Goal: Transaction & Acquisition: Purchase product/service

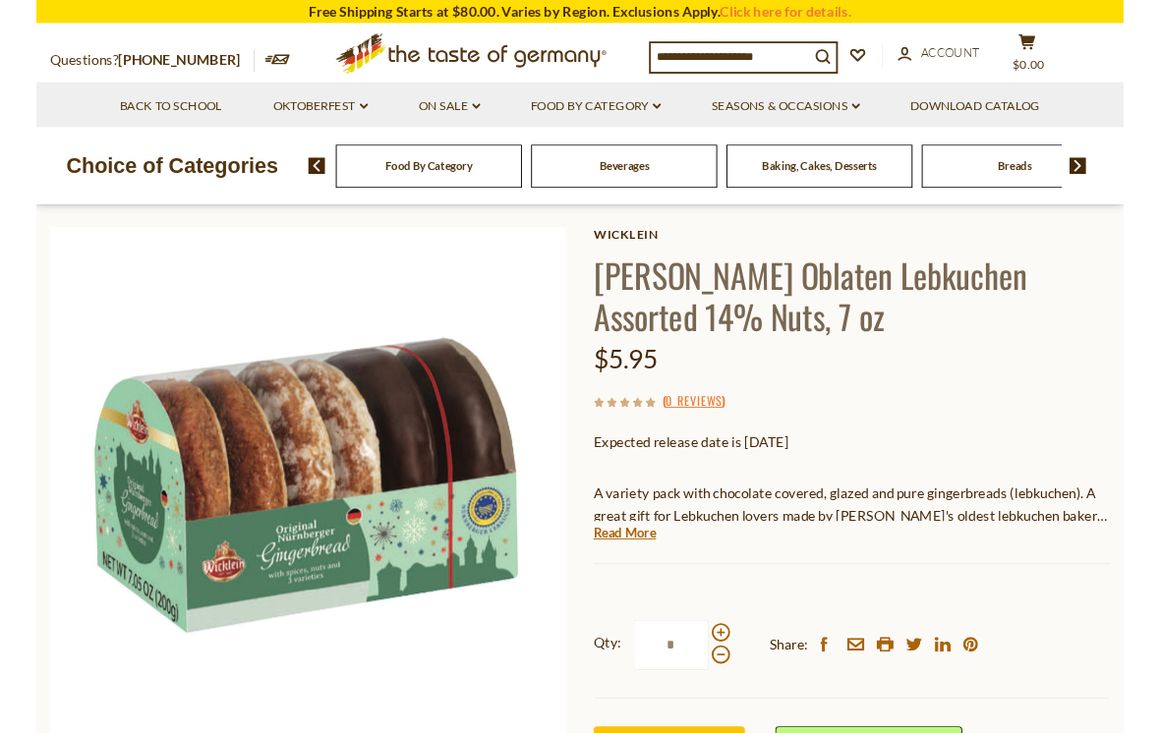
scroll to position [116, 0]
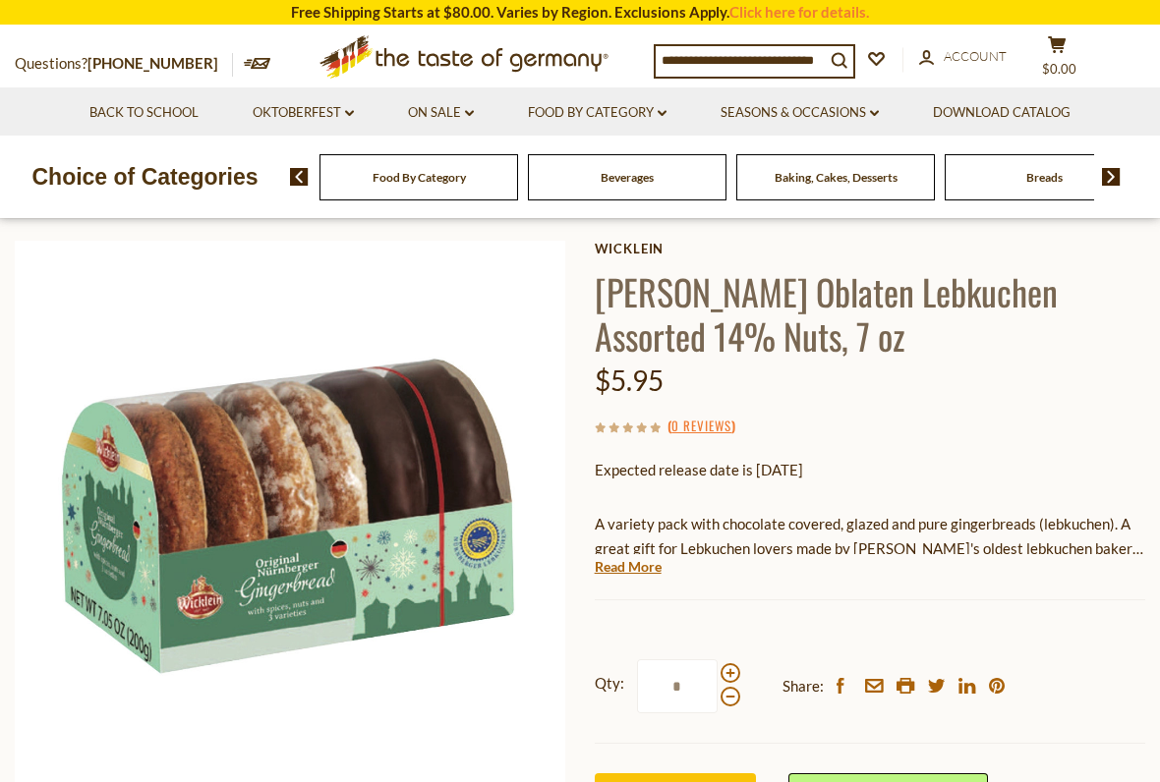
click at [678, 647] on input "*" at bounding box center [677, 687] width 81 height 54
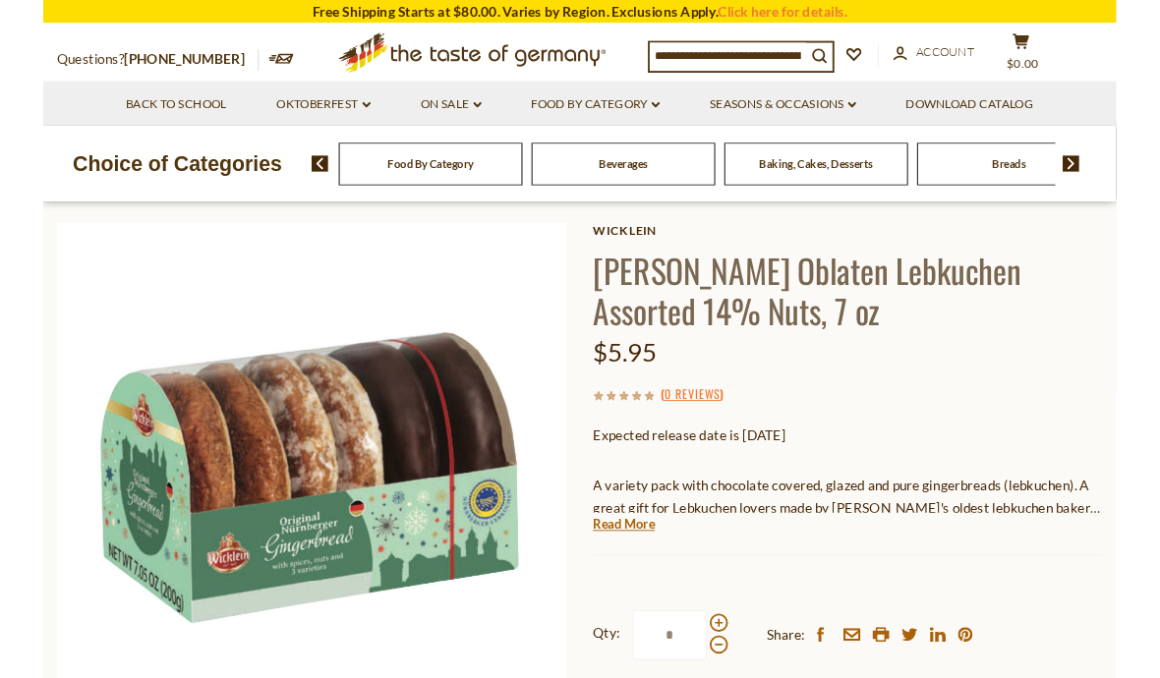
scroll to position [223, 0]
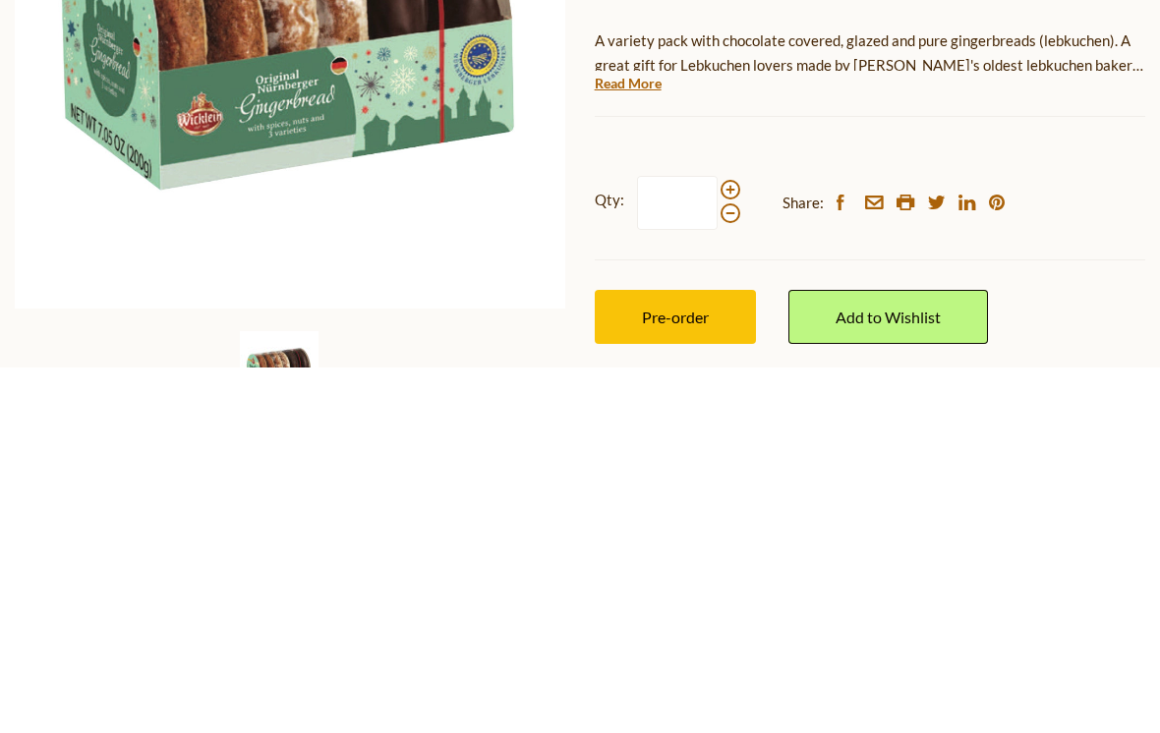
type input "*"
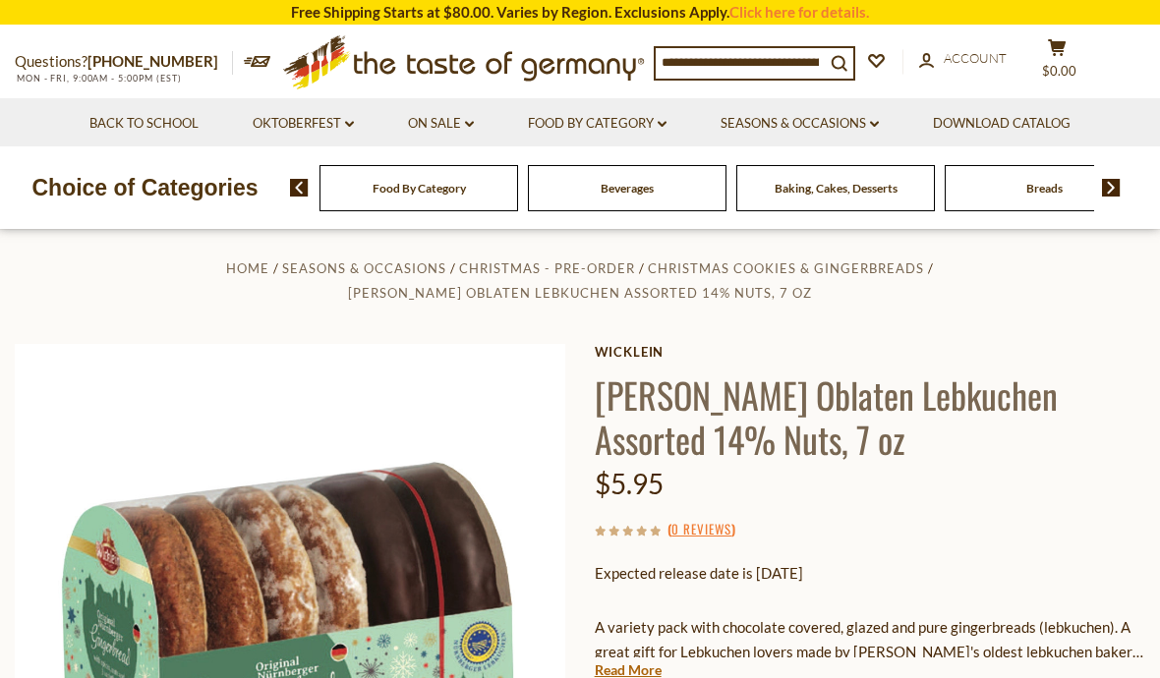
scroll to position [0, 0]
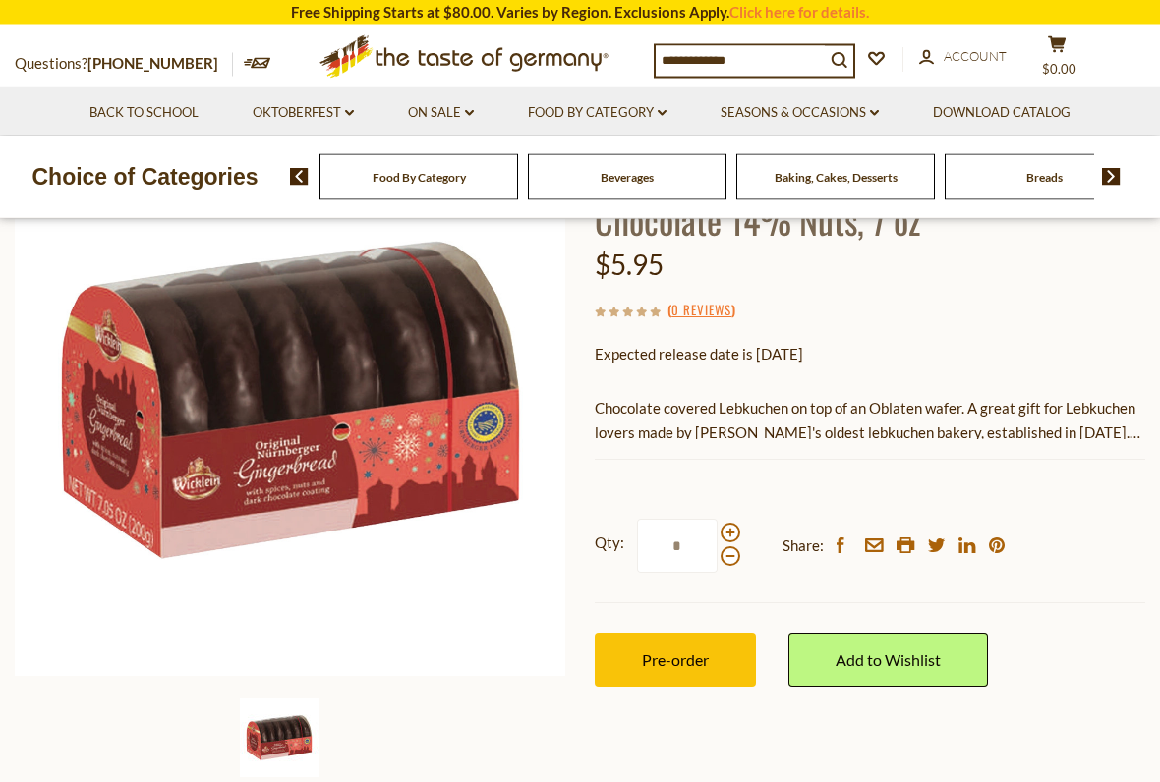
scroll to position [252, 0]
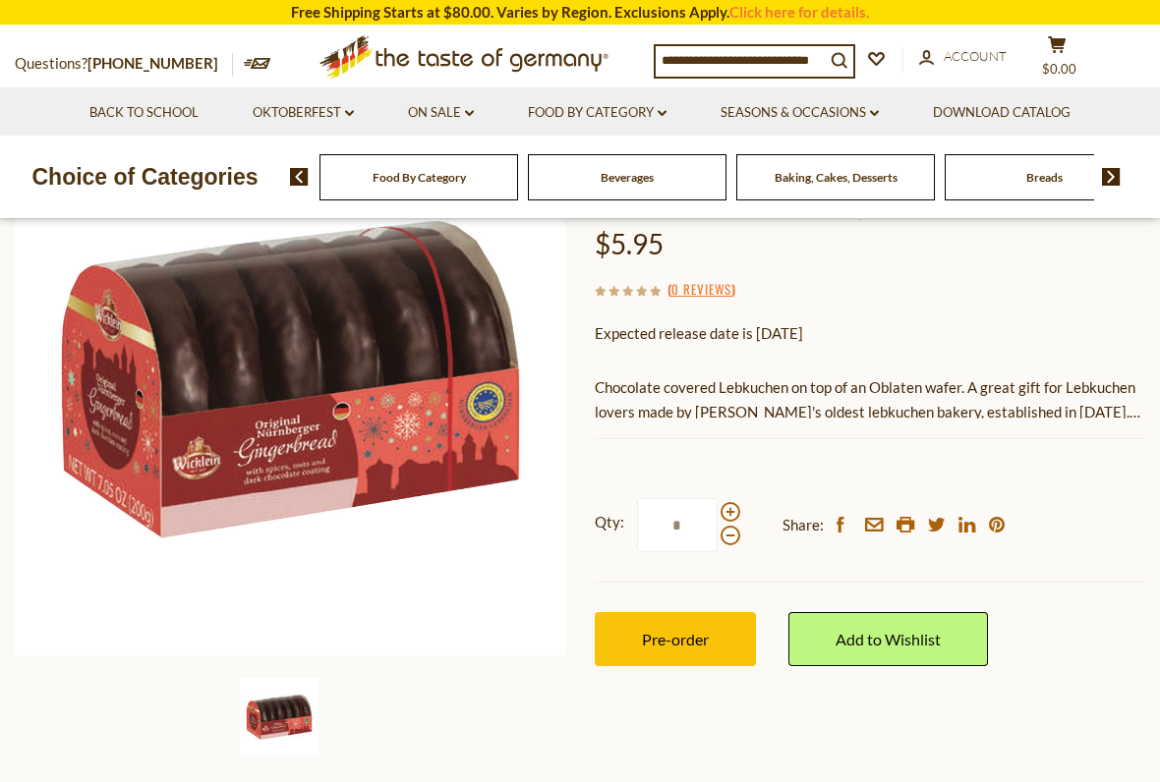
click at [717, 633] on button "Pre-order" at bounding box center [675, 639] width 161 height 54
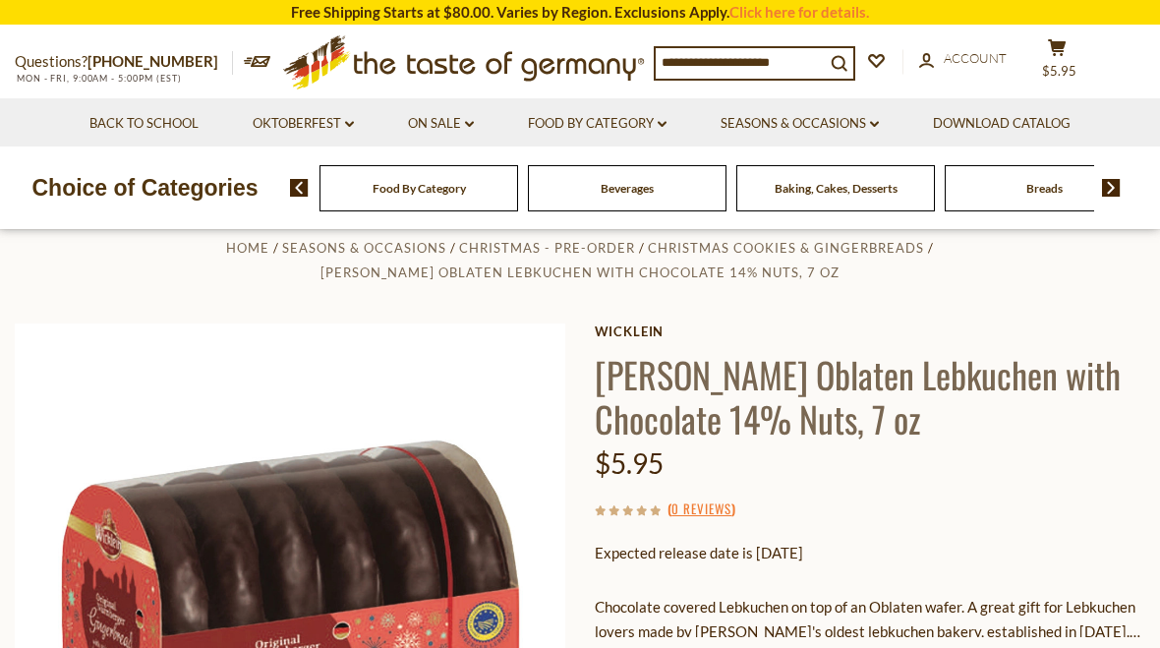
scroll to position [0, 0]
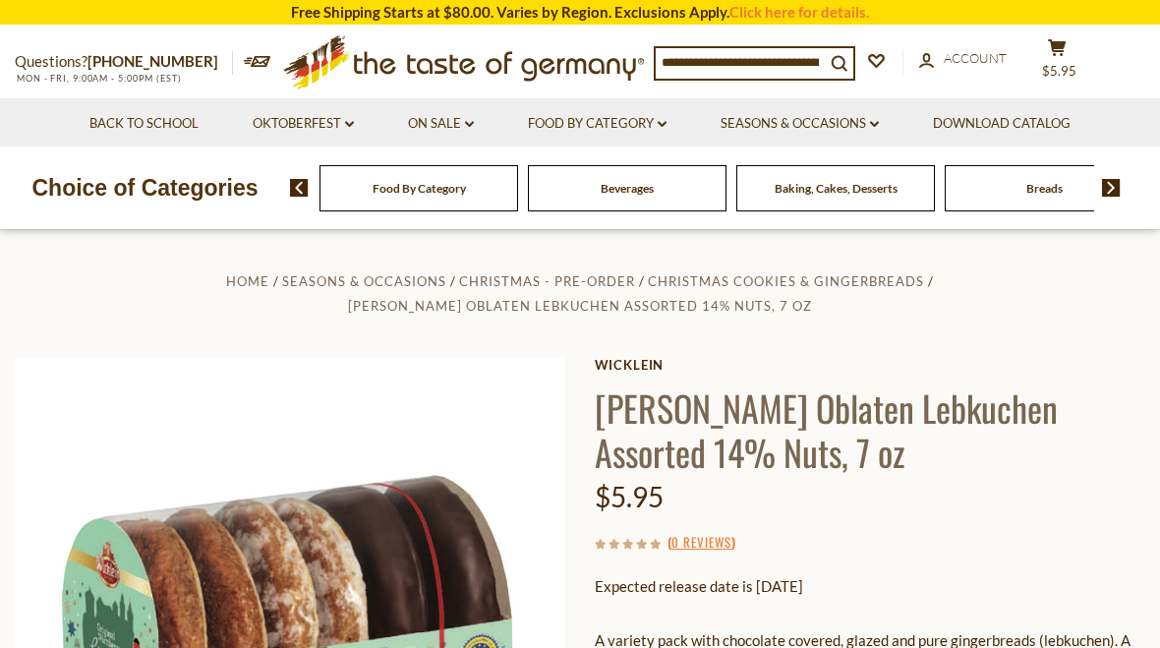
click at [826, 8] on link "Click here for details." at bounding box center [799, 12] width 140 height 18
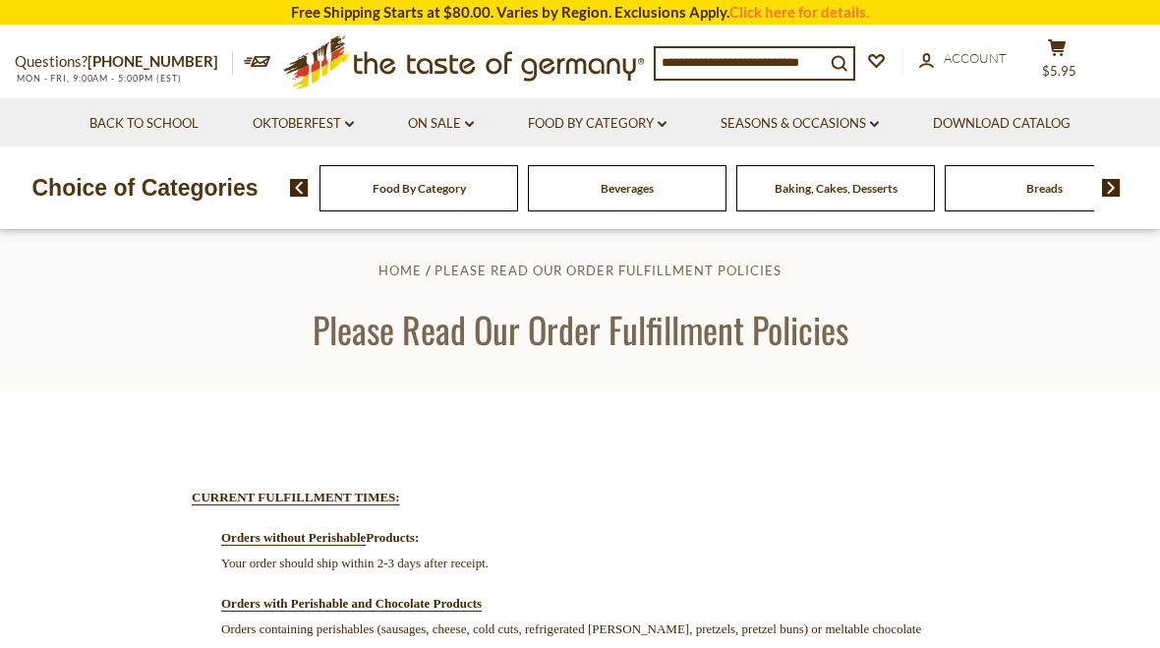
click at [1118, 187] on img at bounding box center [1111, 188] width 19 height 18
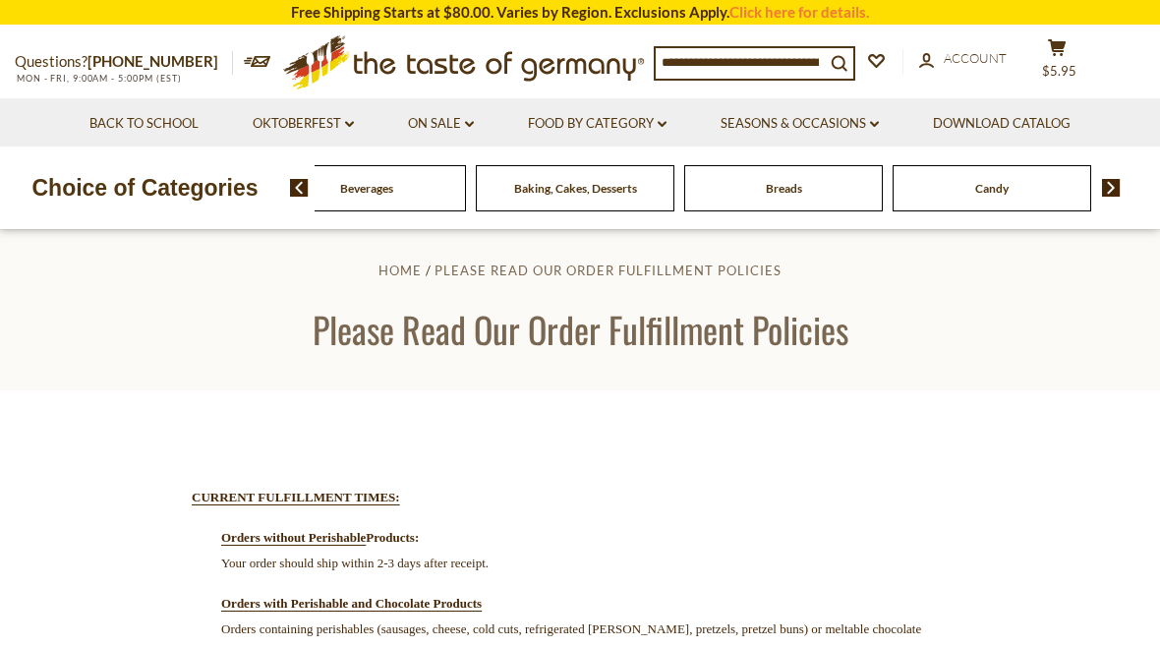
click at [258, 188] on div "Breads" at bounding box center [158, 188] width 199 height 46
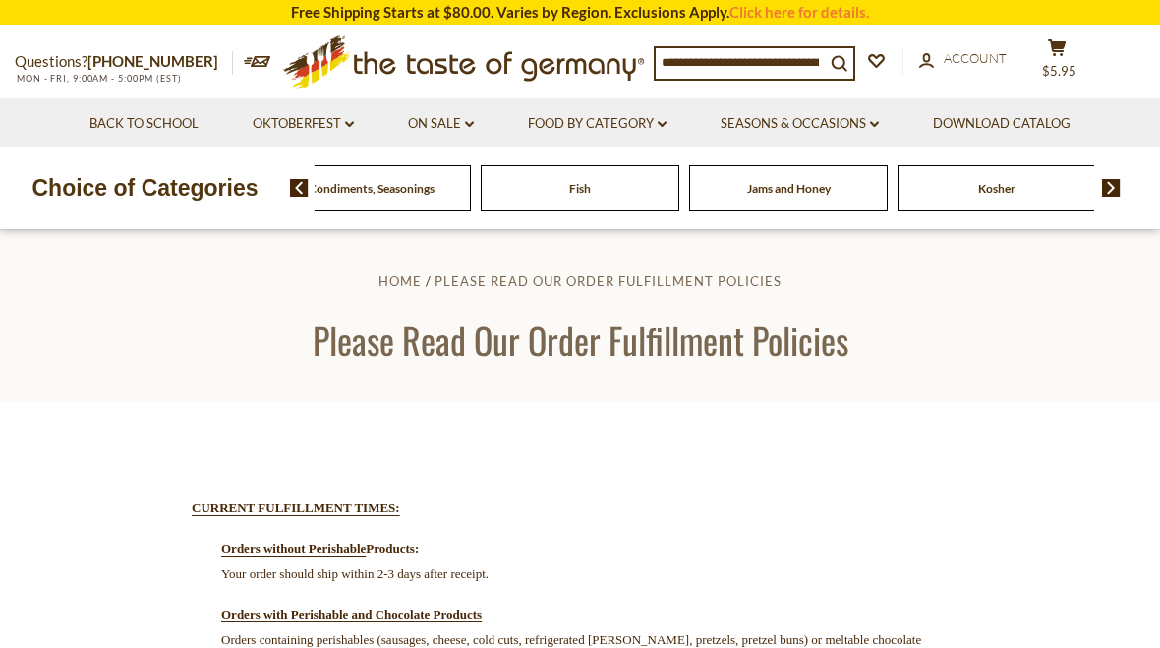
click at [819, 67] on input at bounding box center [740, 62] width 169 height 28
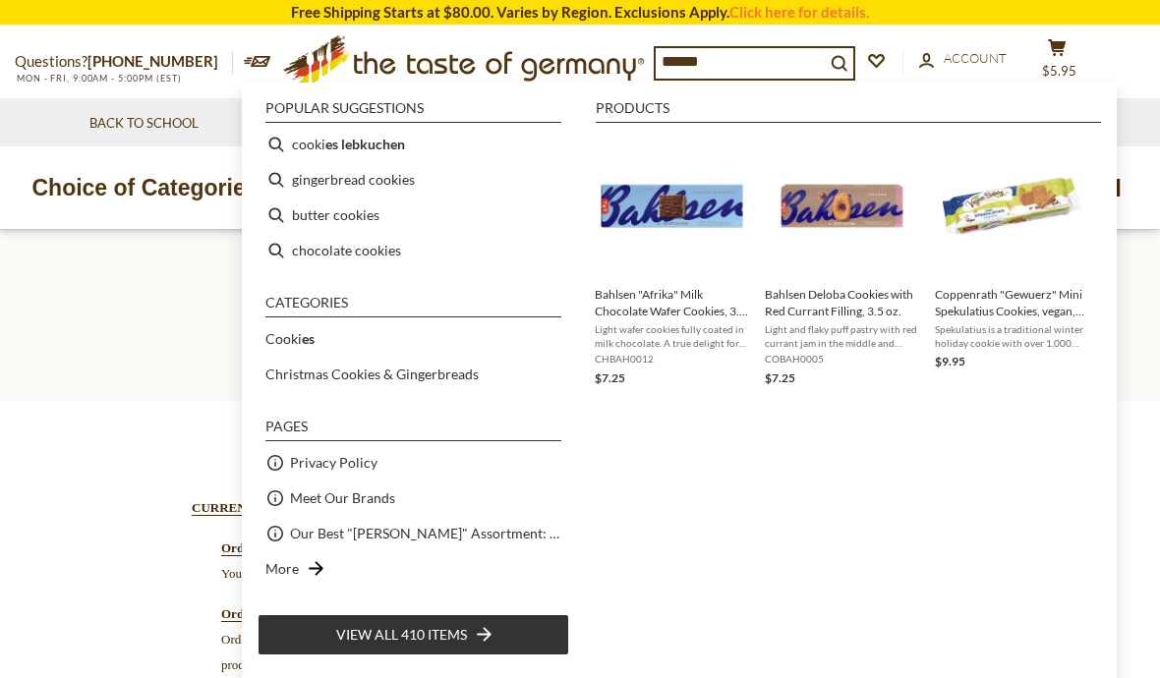
type input "*******"
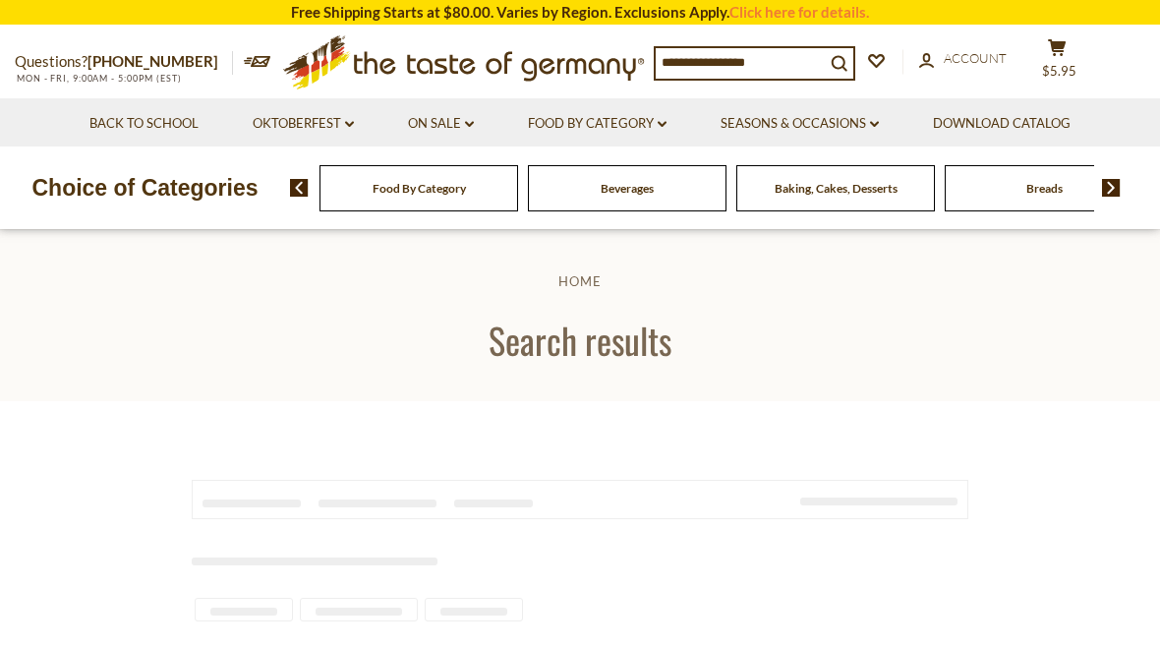
type input "*******"
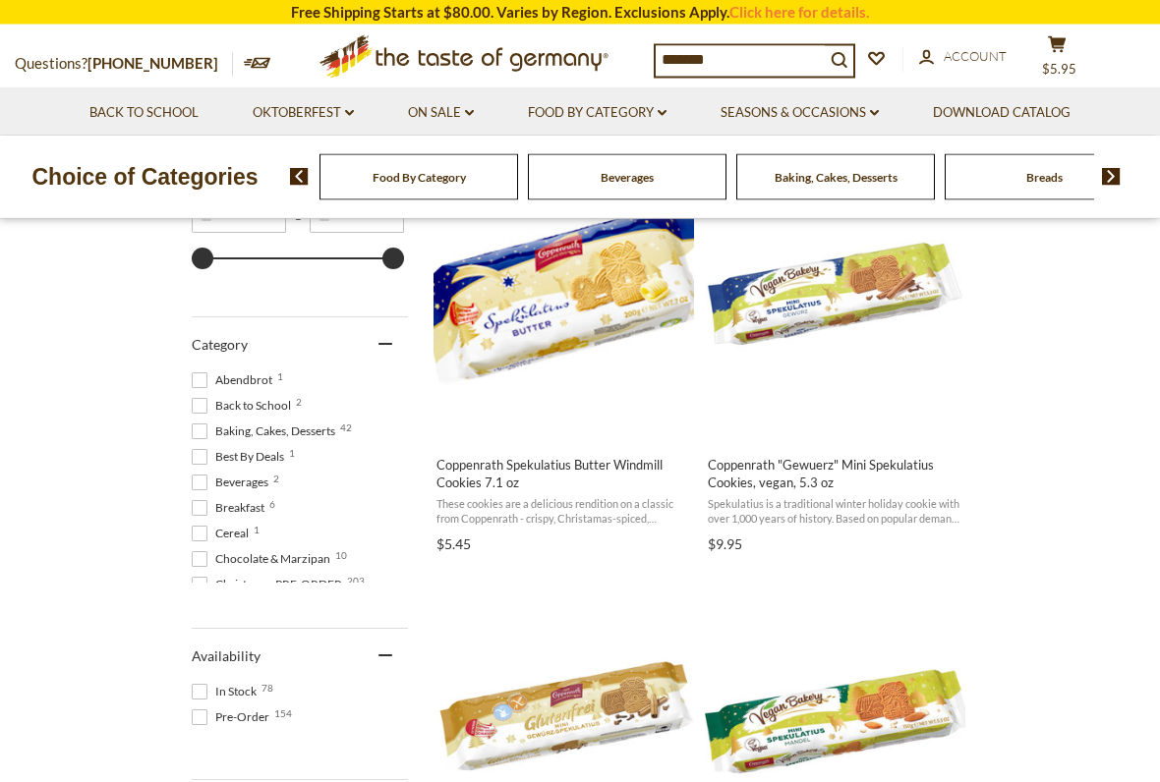
scroll to position [458, 0]
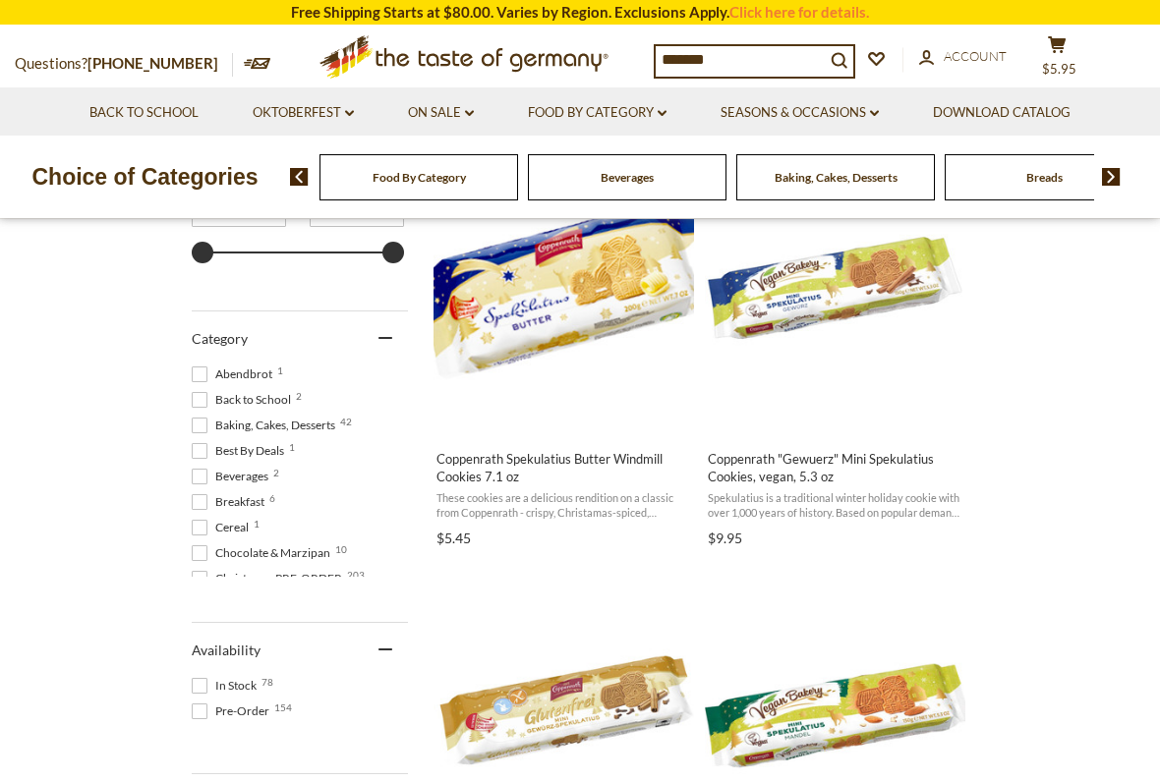
click at [298, 603] on div "Category Abendbrot 1 Back to School 2 Baking, Cakes, Desserts 42 Best By Deals …" at bounding box center [300, 468] width 216 height 312
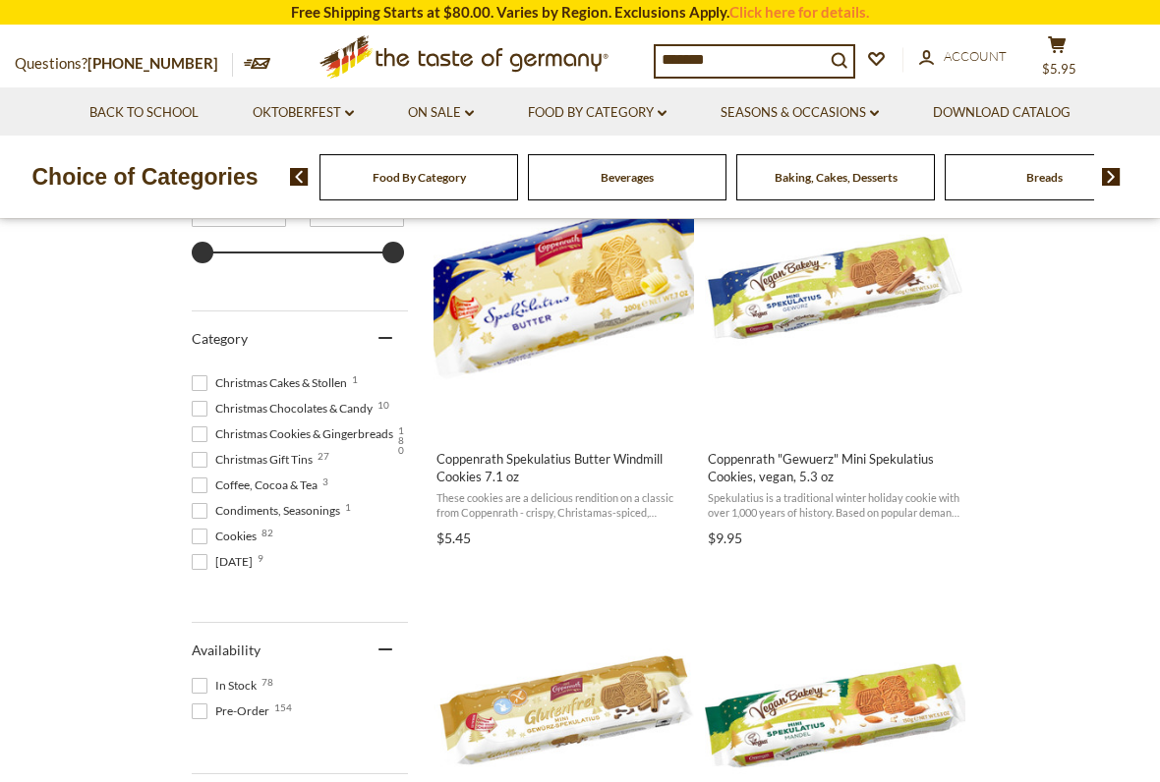
scroll to position [274, 0]
click at [206, 435] on span at bounding box center [200, 433] width 16 height 16
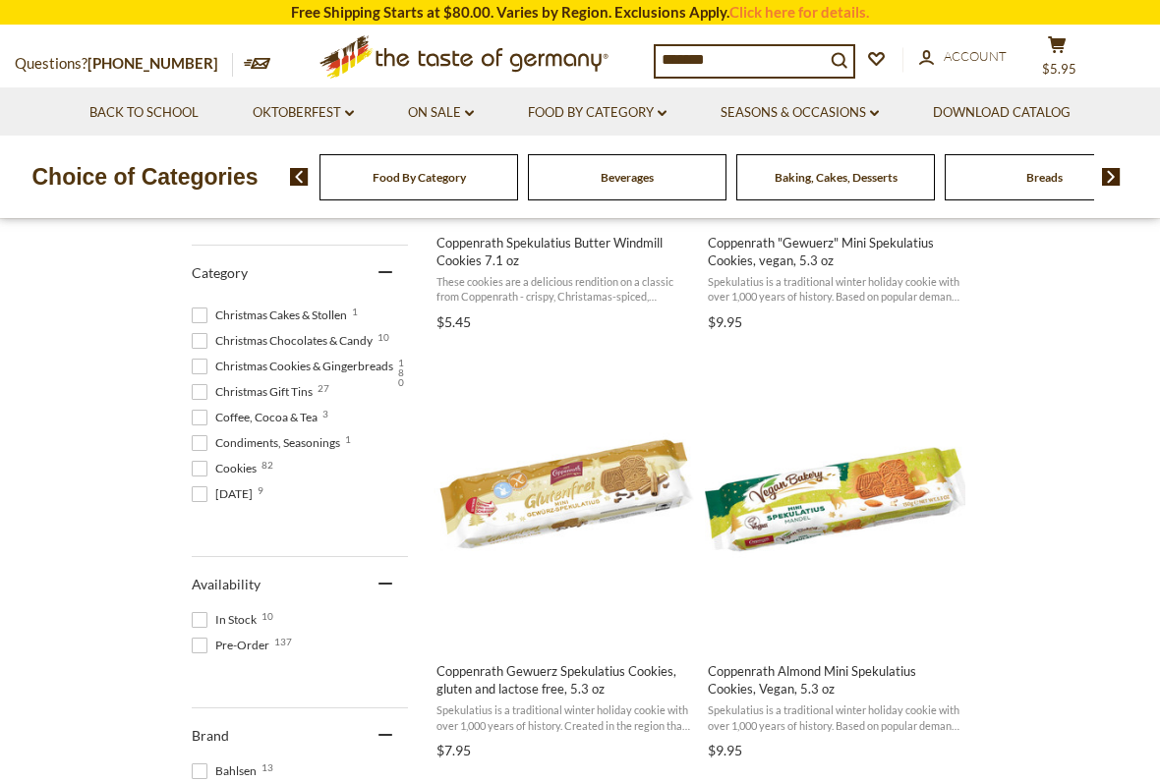
scroll to position [690, 0]
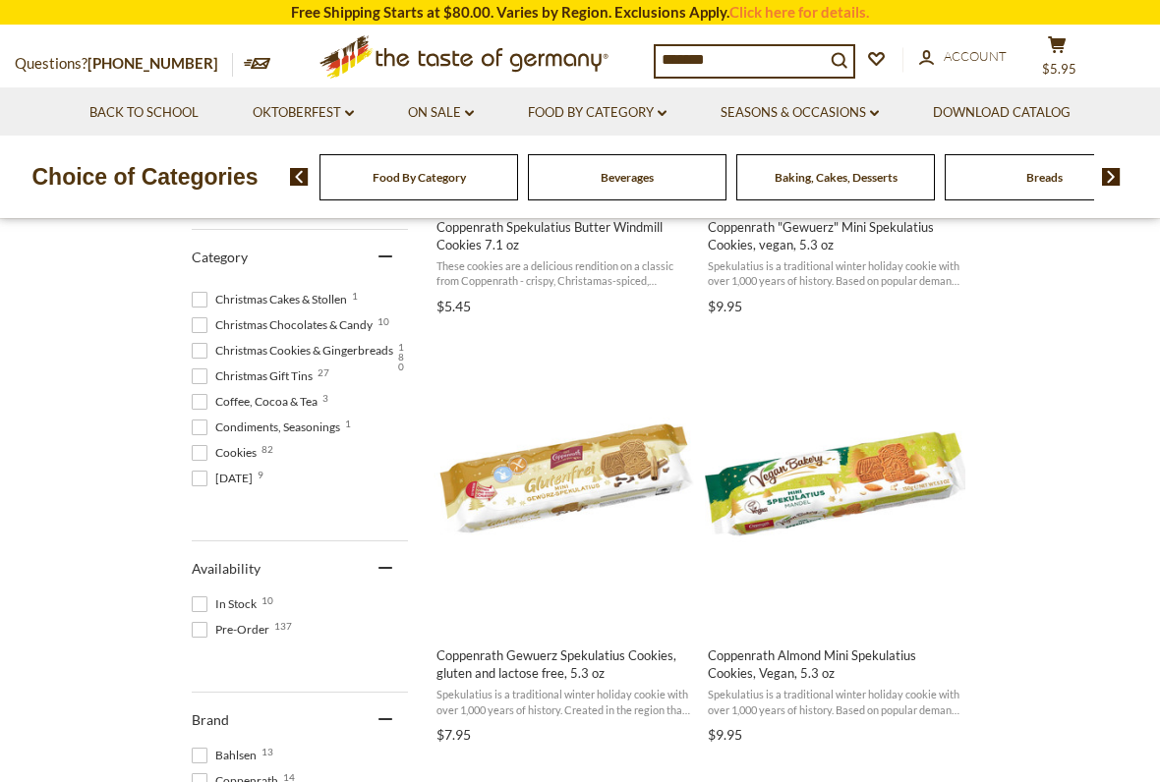
click at [207, 455] on span "Cookies 82" at bounding box center [227, 453] width 71 height 18
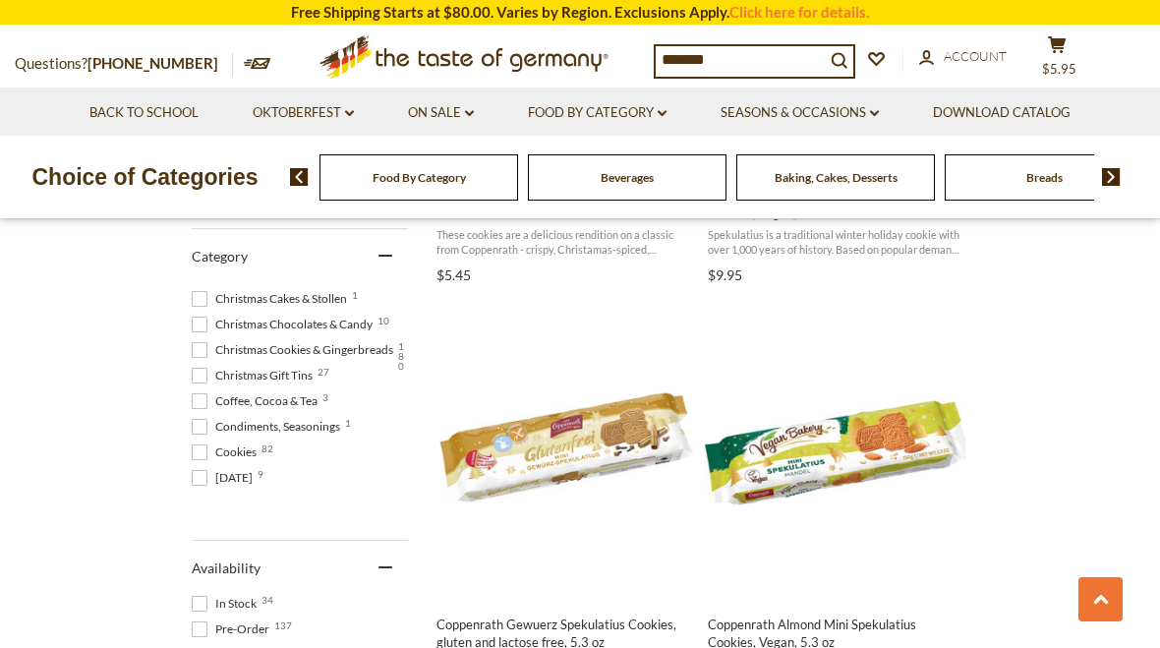
scroll to position [467, 0]
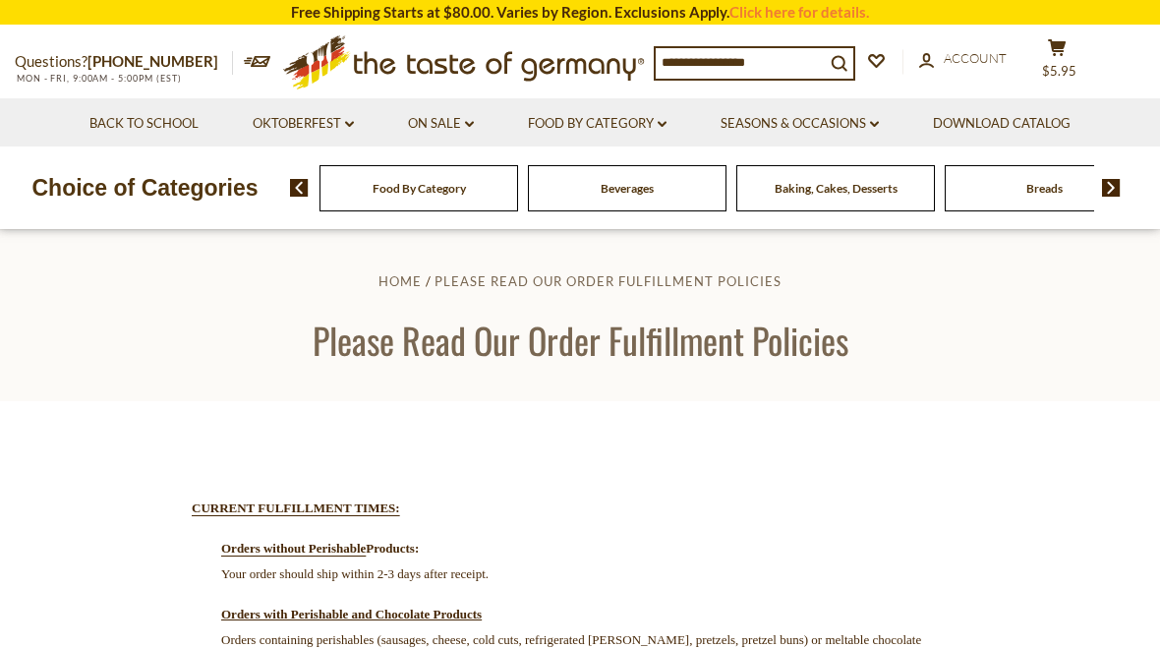
scroll to position [13, 0]
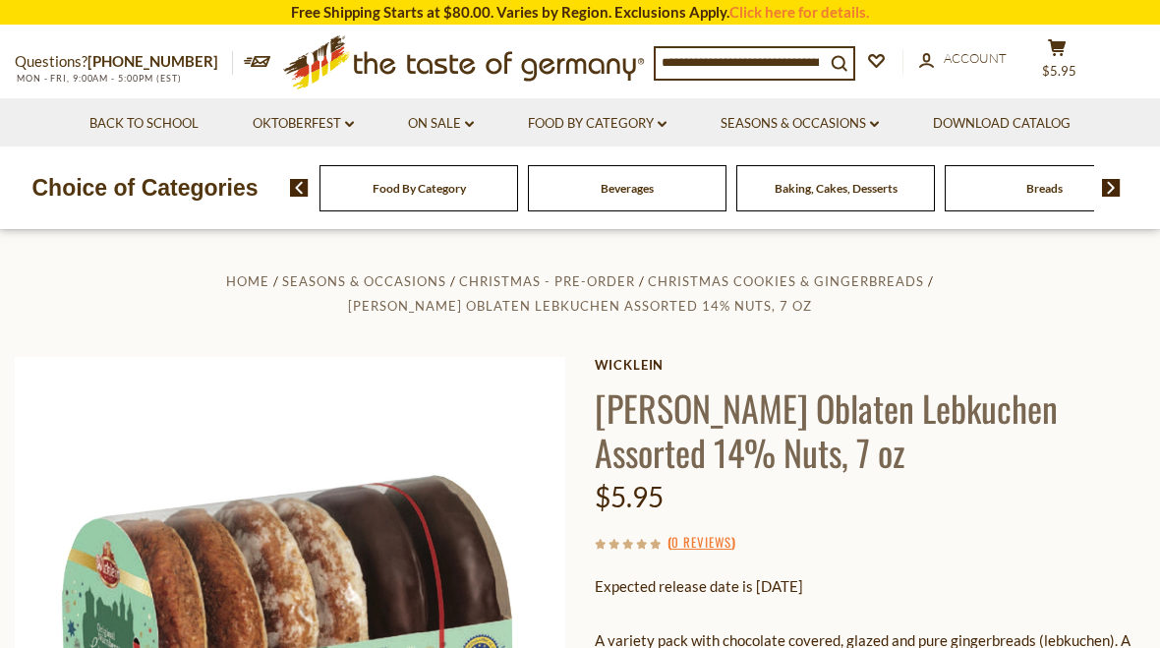
click at [888, 54] on link "wishlist" at bounding box center [885, 62] width 35 height 18
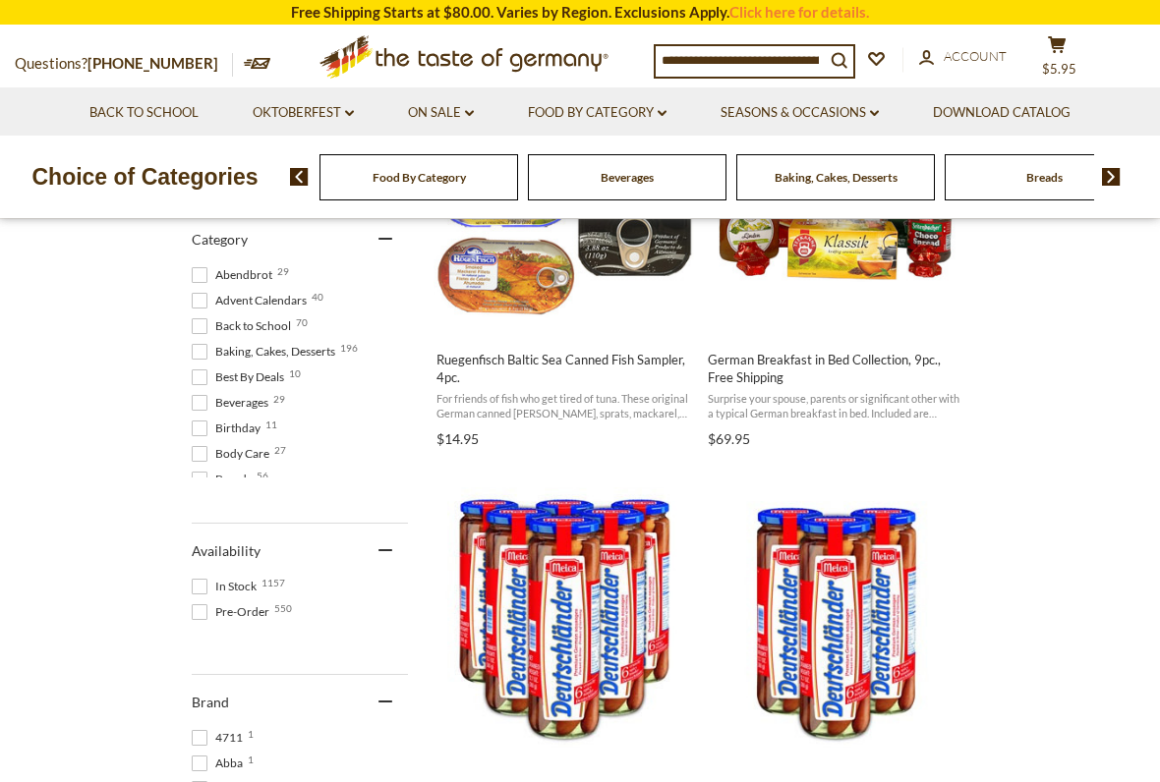
scroll to position [562, 0]
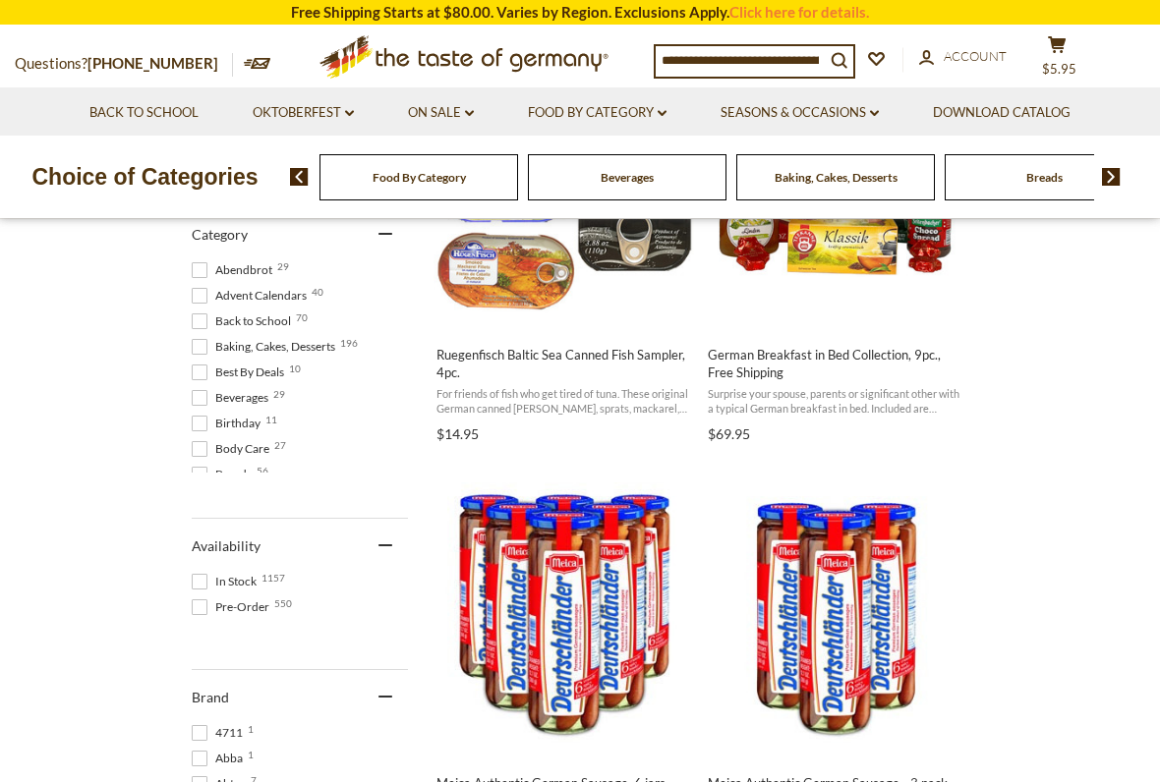
click at [254, 485] on div "Category Abendbrot 29 Advent Calendars 40 Back to School 70 Baking, Cakes, Dess…" at bounding box center [300, 363] width 216 height 312
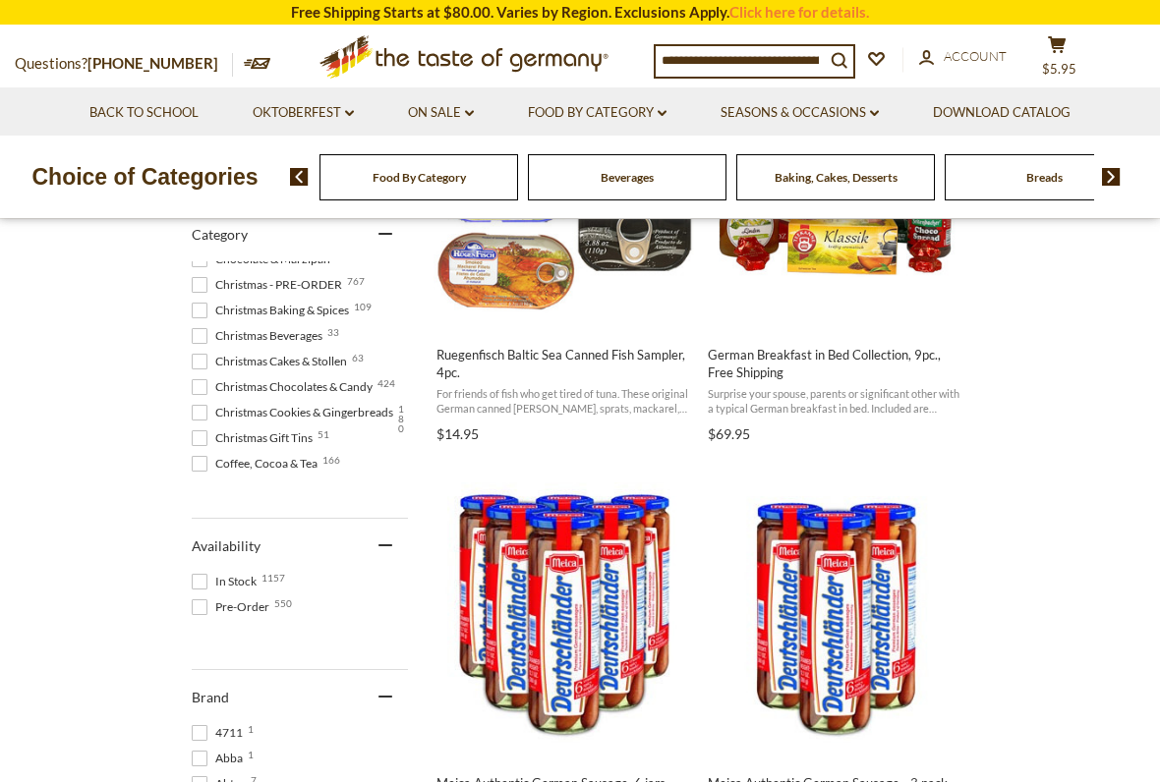
scroll to position [344, 0]
click at [206, 417] on span at bounding box center [200, 412] width 16 height 16
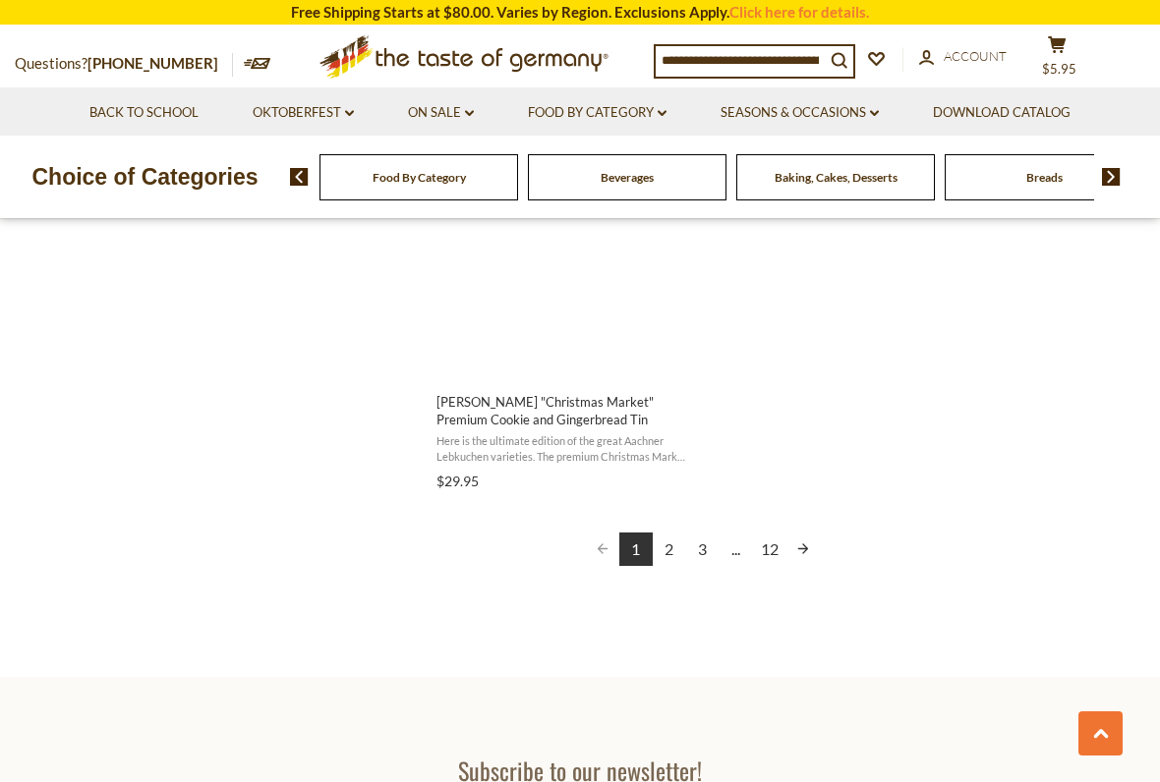
scroll to position [3522, 0]
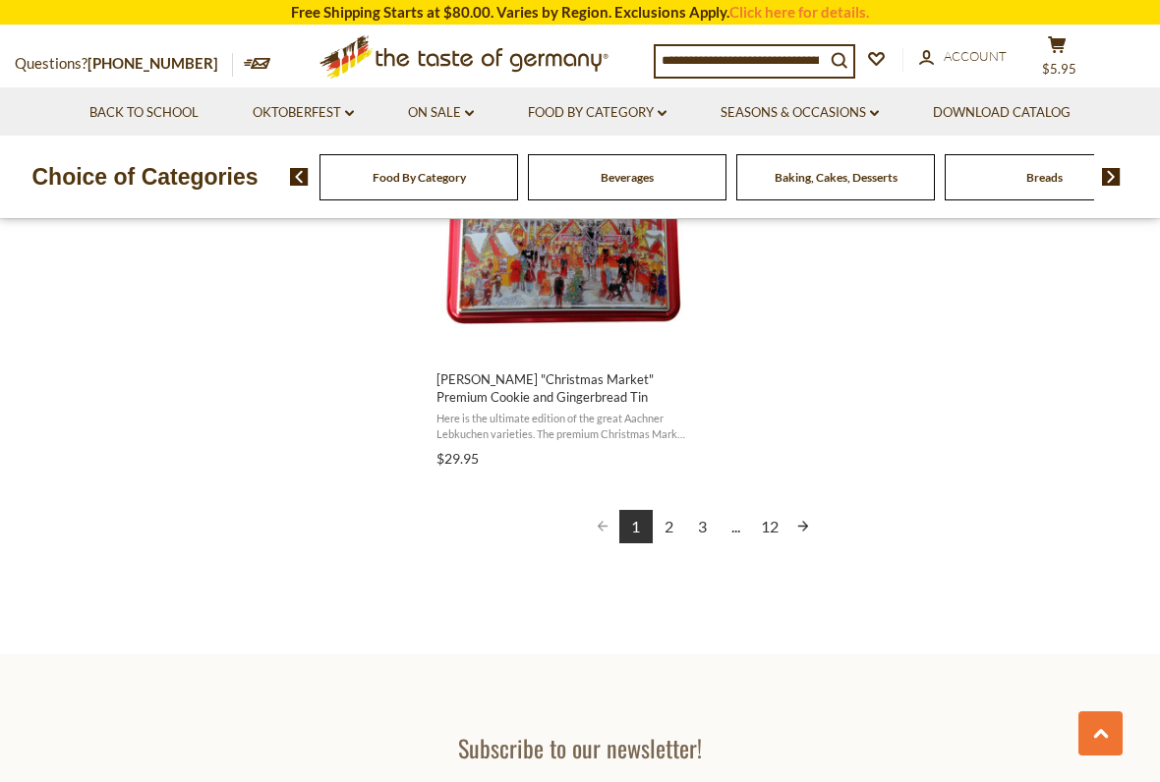
click at [672, 510] on link "2" at bounding box center [669, 526] width 33 height 33
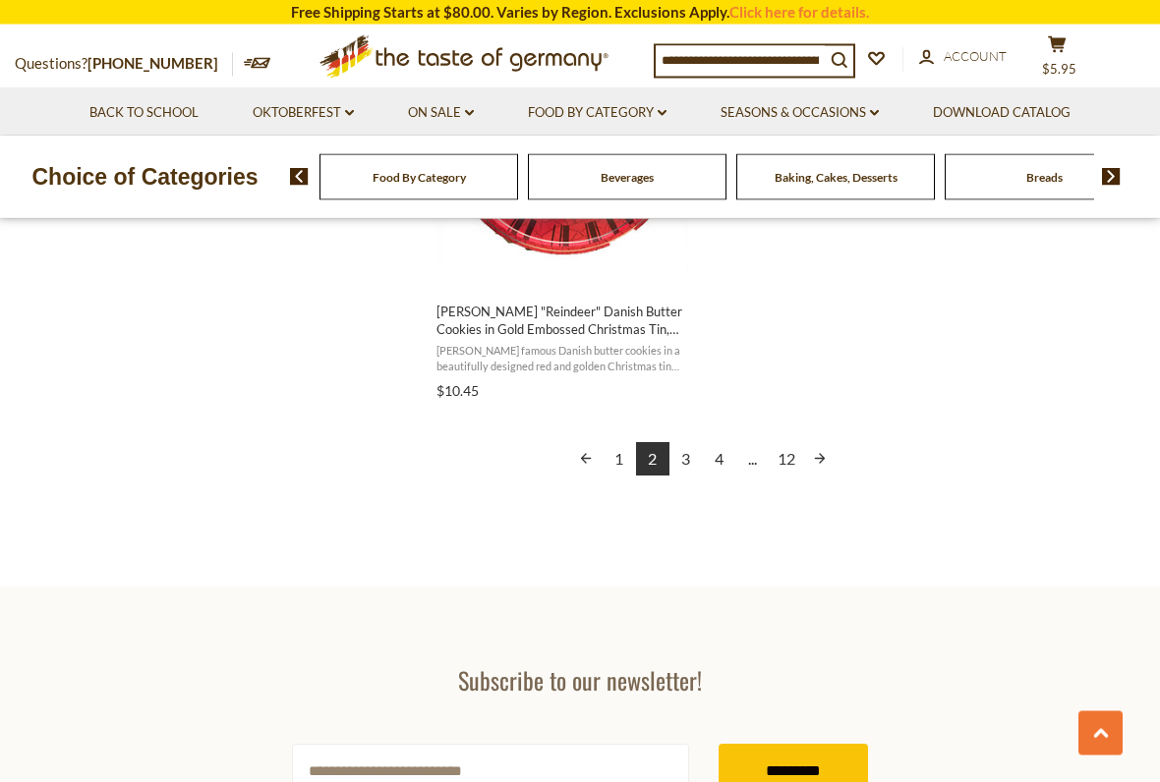
scroll to position [3641, 0]
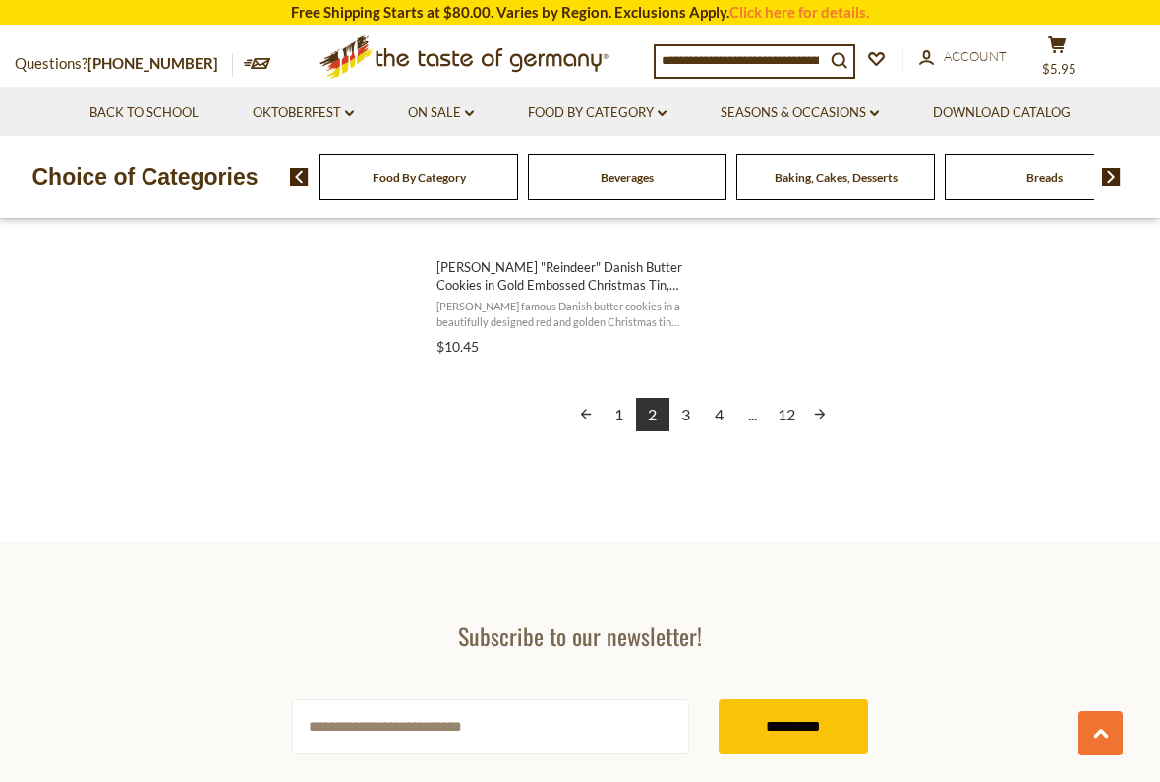
click at [825, 398] on link "Next page" at bounding box center [819, 414] width 33 height 33
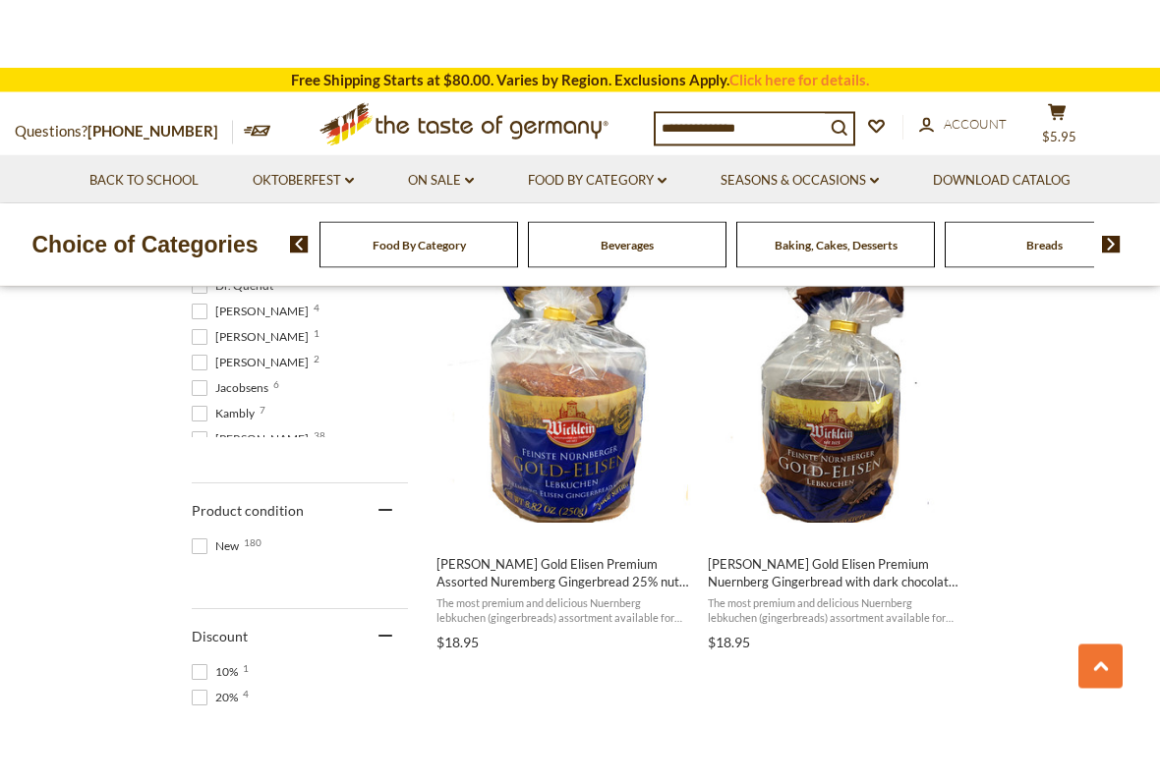
scroll to position [1202, 0]
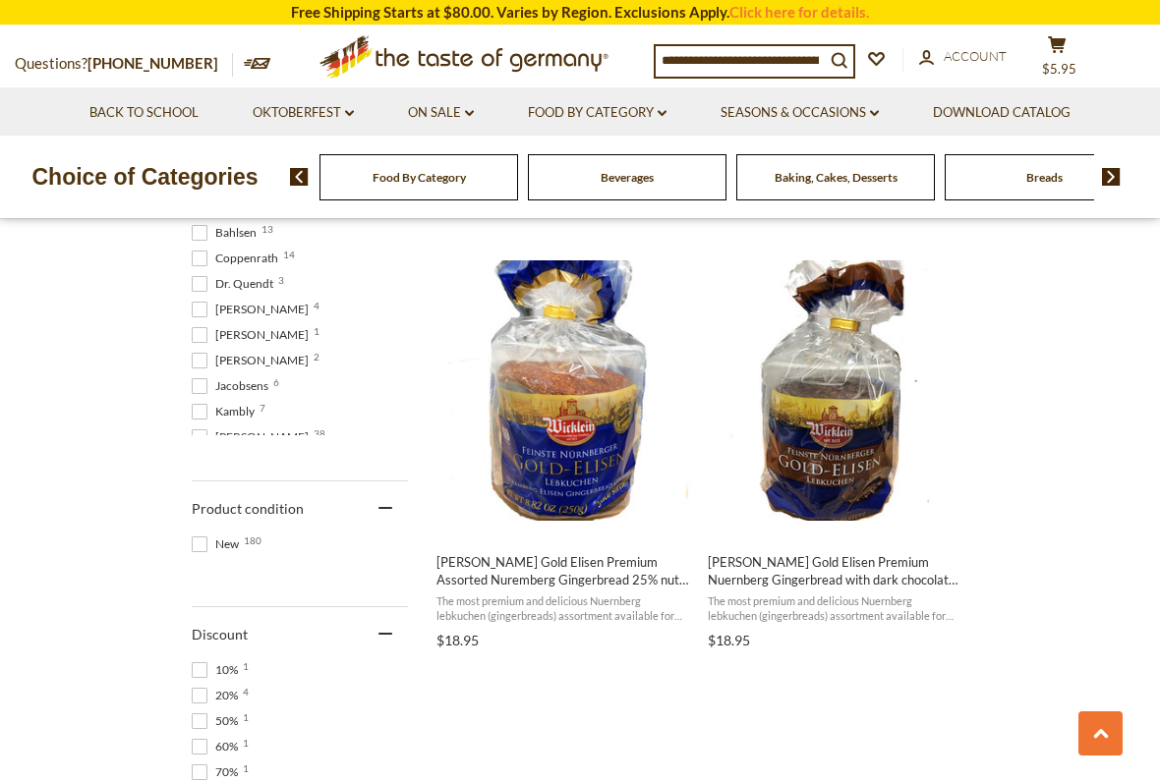
click at [893, 512] on button "Add to cart" at bounding box center [834, 517] width 258 height 42
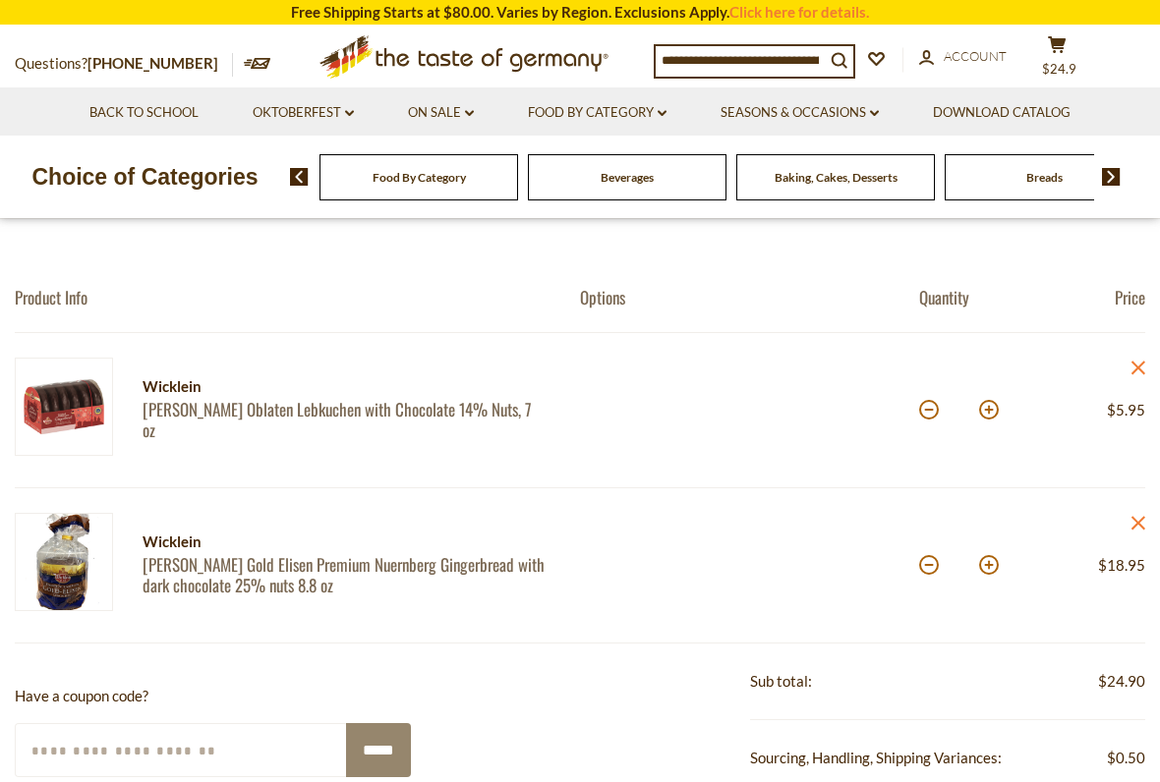
scroll to position [158, 0]
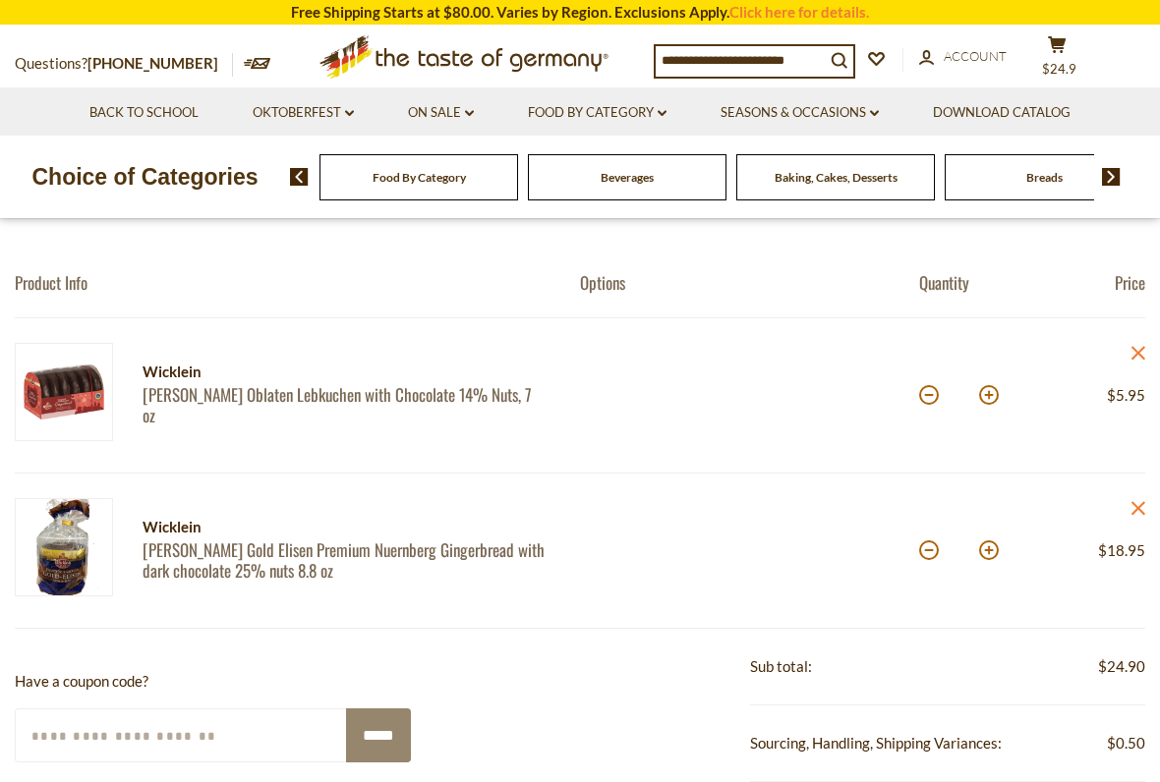
click at [1136, 499] on link "close" at bounding box center [1137, 510] width 15 height 25
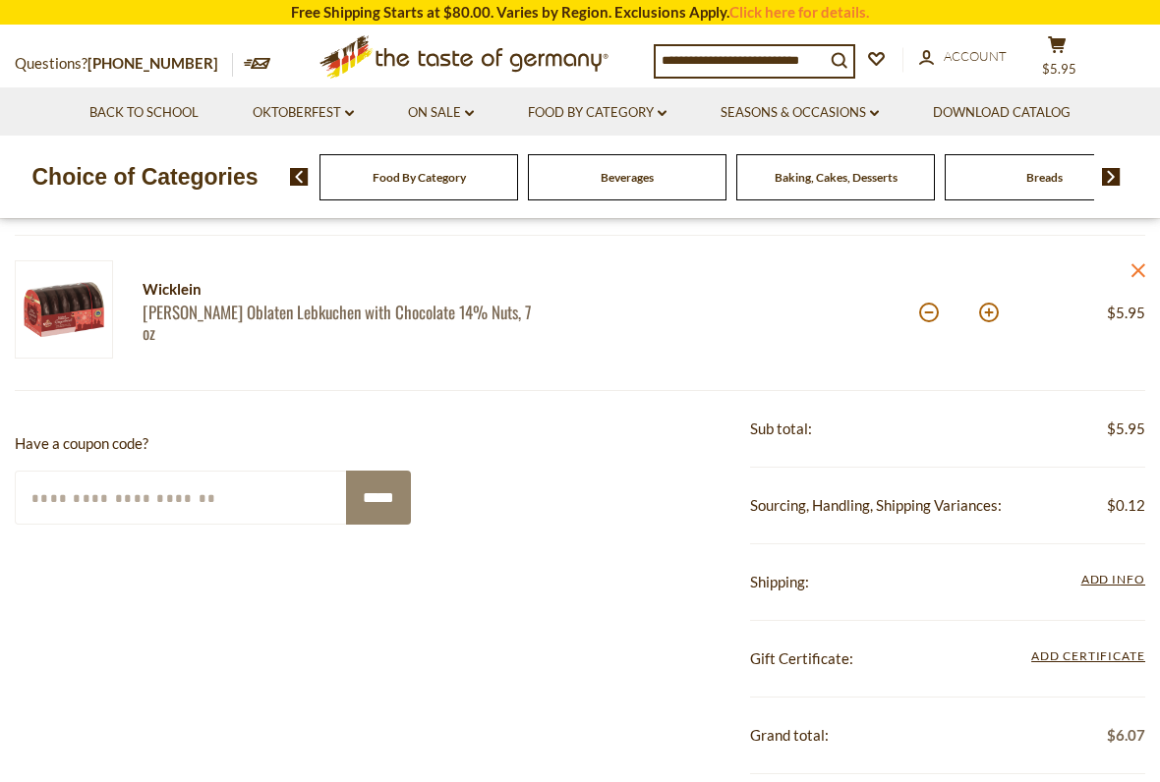
scroll to position [234, 0]
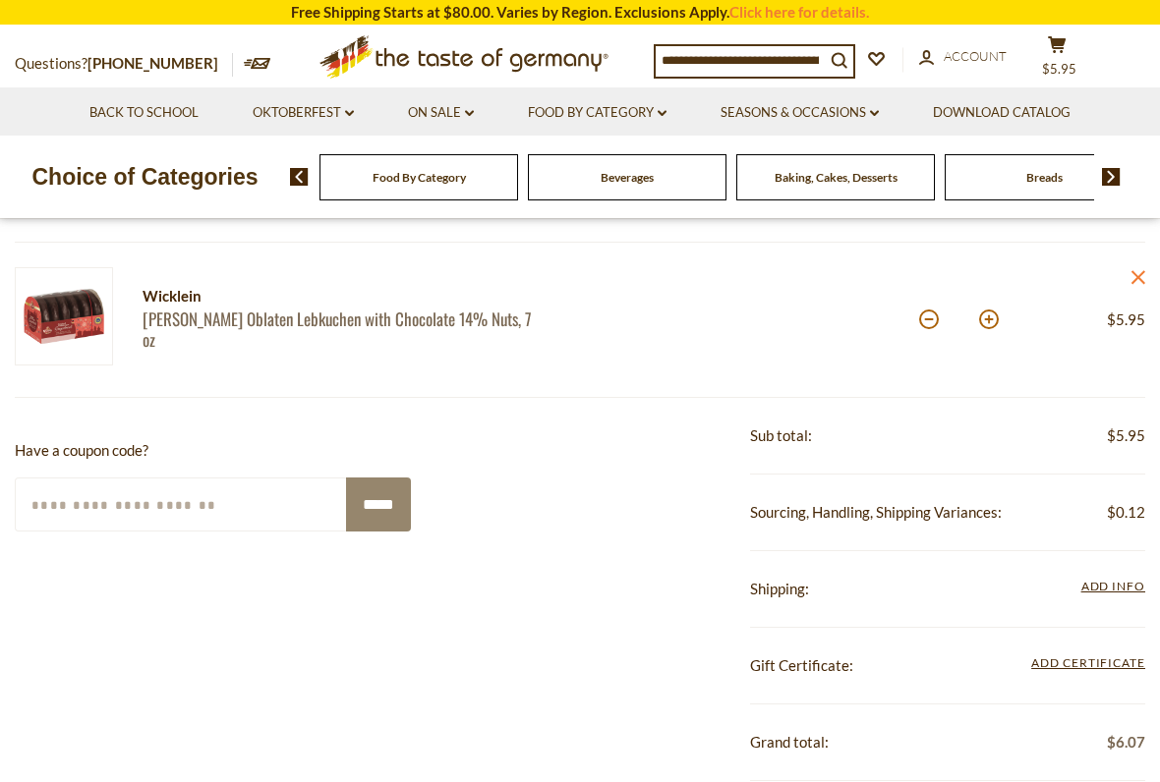
click at [988, 319] on button at bounding box center [989, 320] width 20 height 20
type input "*"
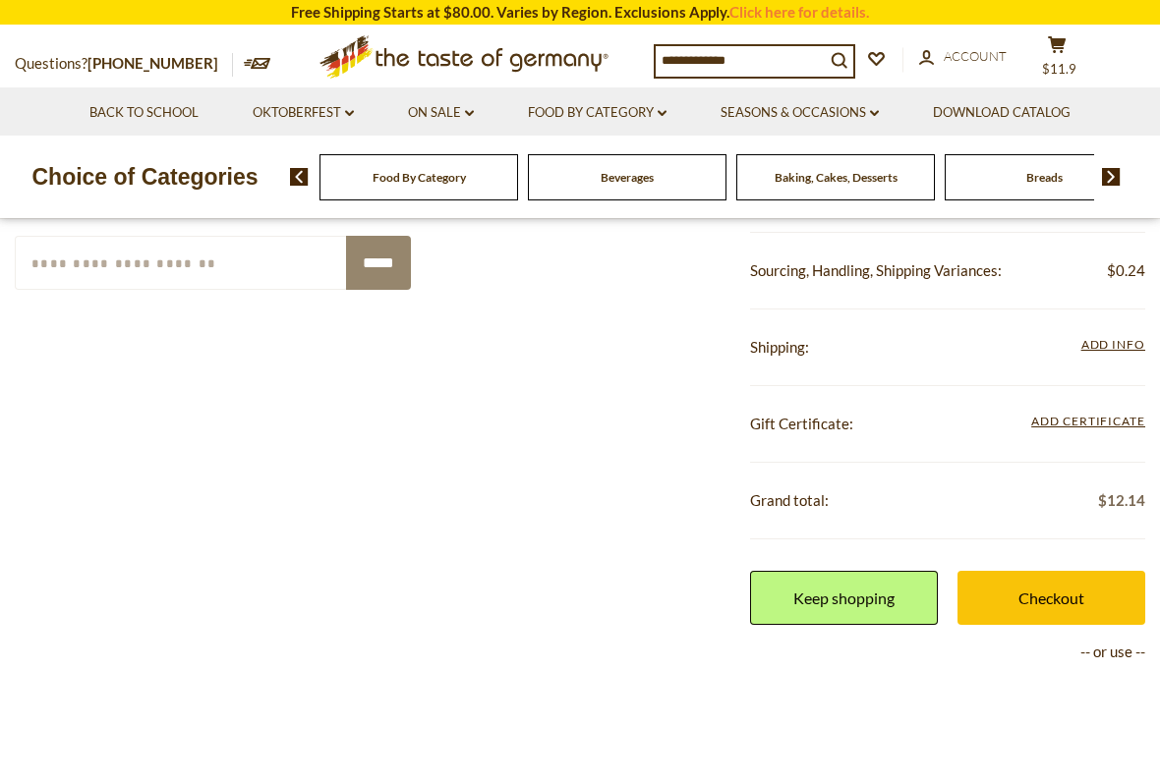
scroll to position [477, 0]
click at [1066, 577] on link "Checkout" at bounding box center [1051, 597] width 188 height 54
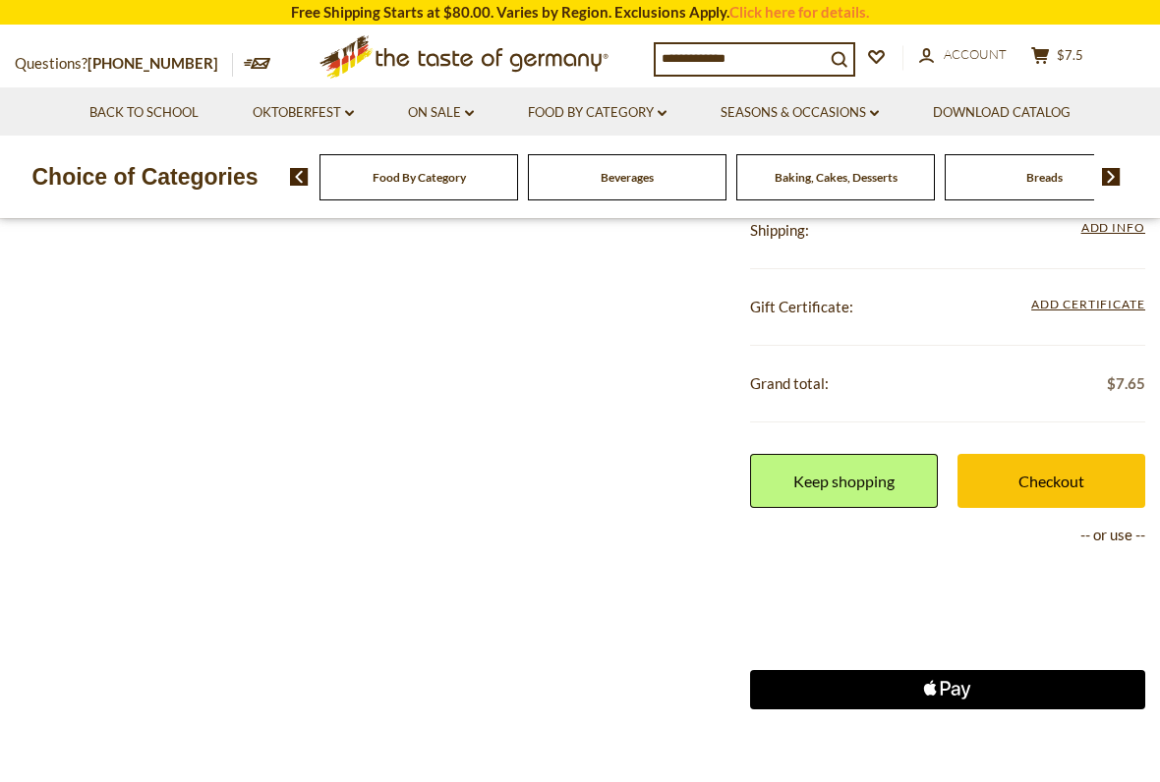
scroll to position [726, 0]
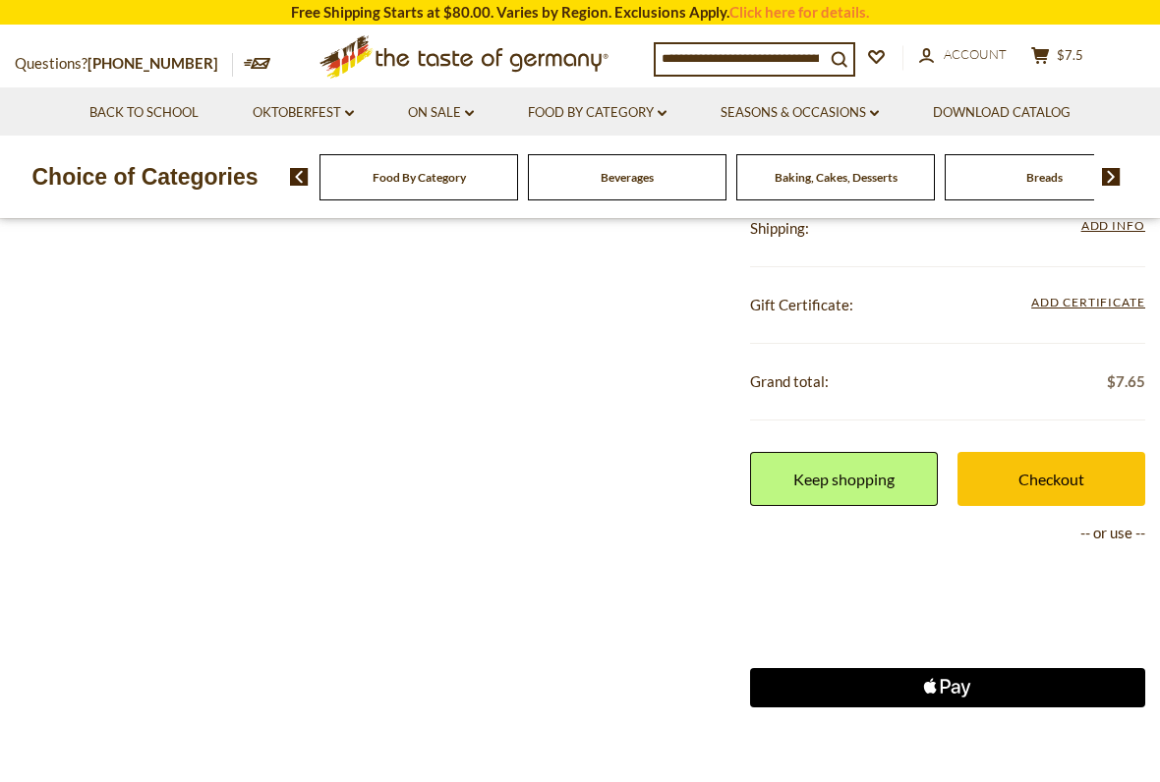
click at [1066, 482] on link "Checkout" at bounding box center [1051, 479] width 188 height 54
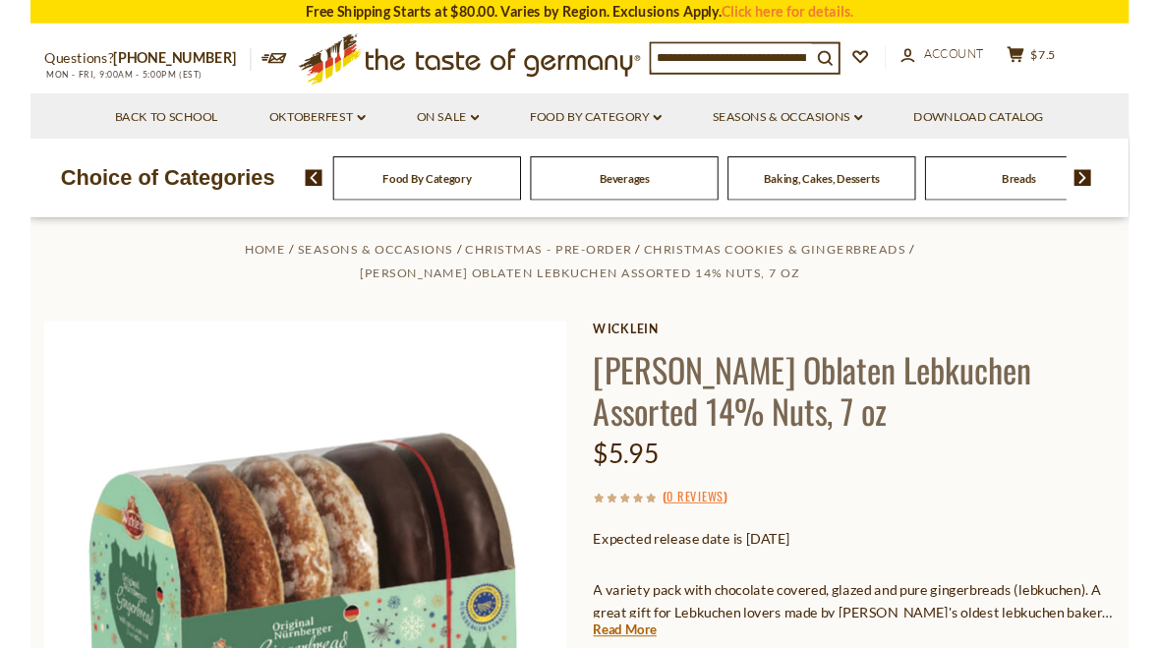
scroll to position [22, 0]
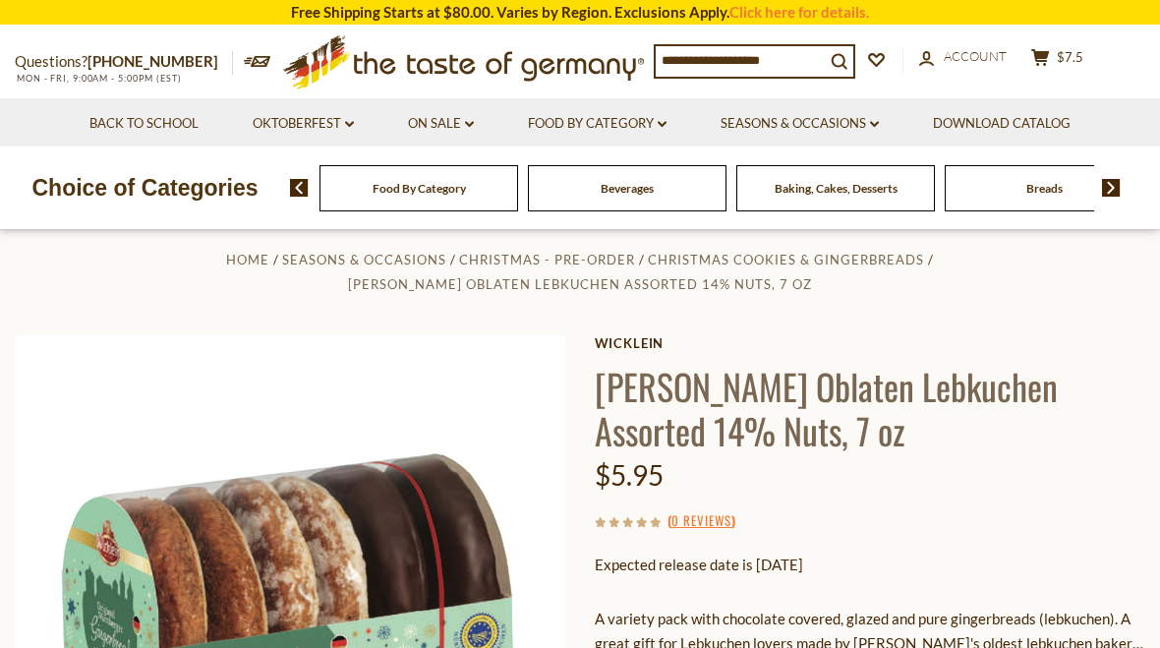
click at [1118, 183] on img at bounding box center [1111, 188] width 19 height 18
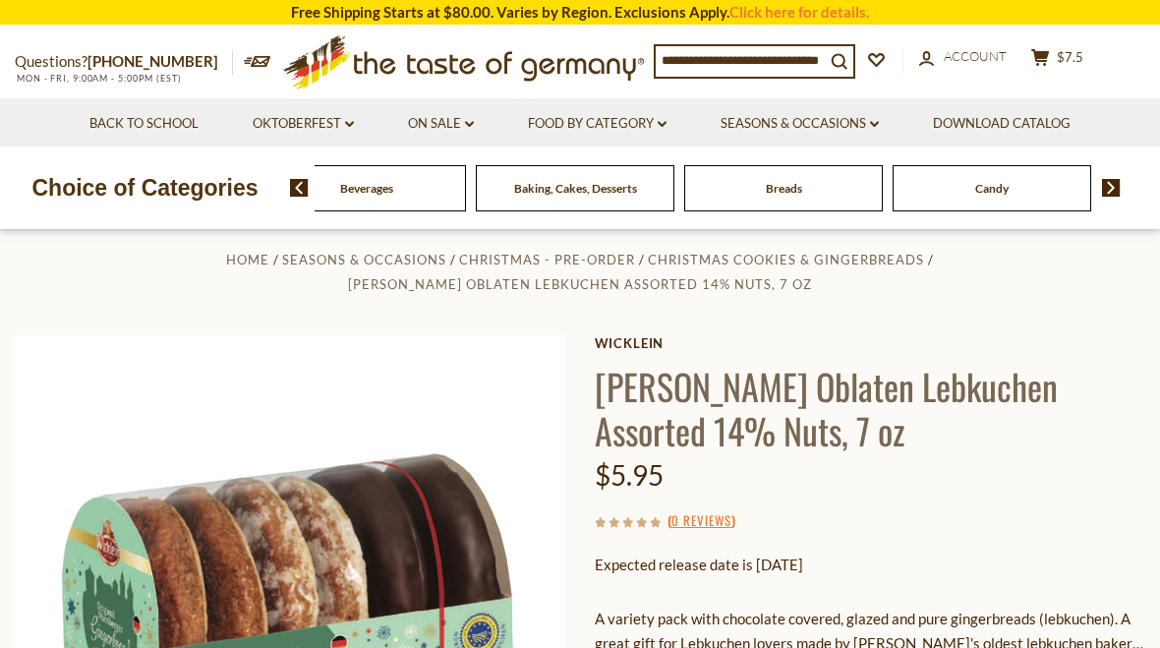
click at [1119, 187] on img at bounding box center [1111, 188] width 19 height 18
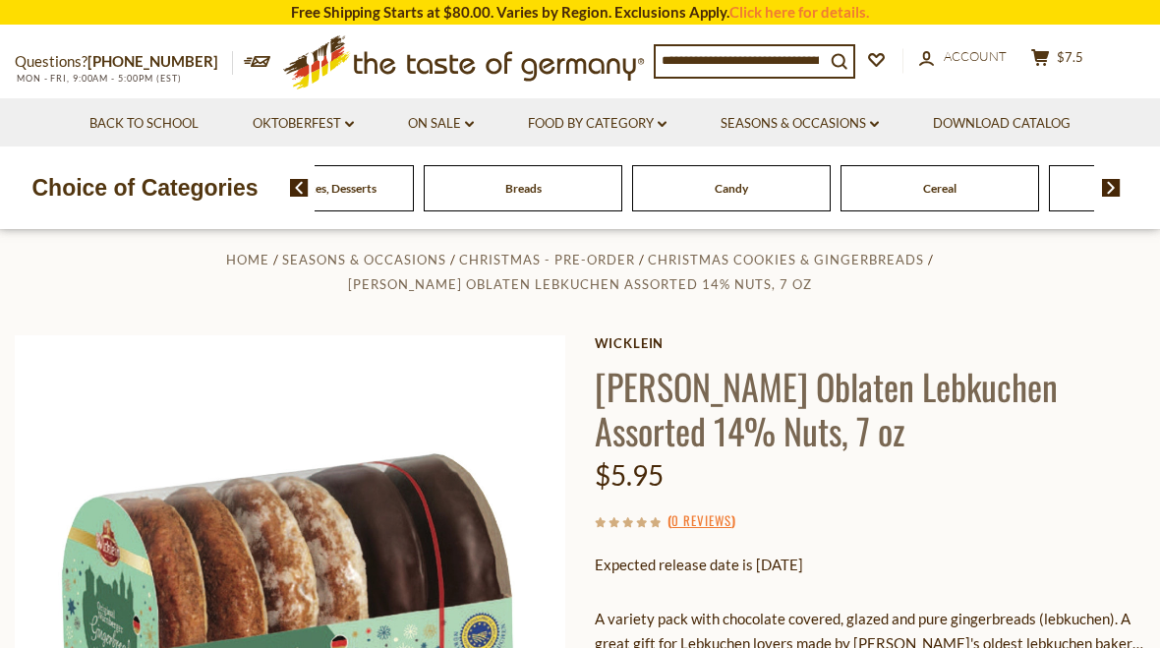
click at [1114, 190] on img at bounding box center [1111, 188] width 19 height 18
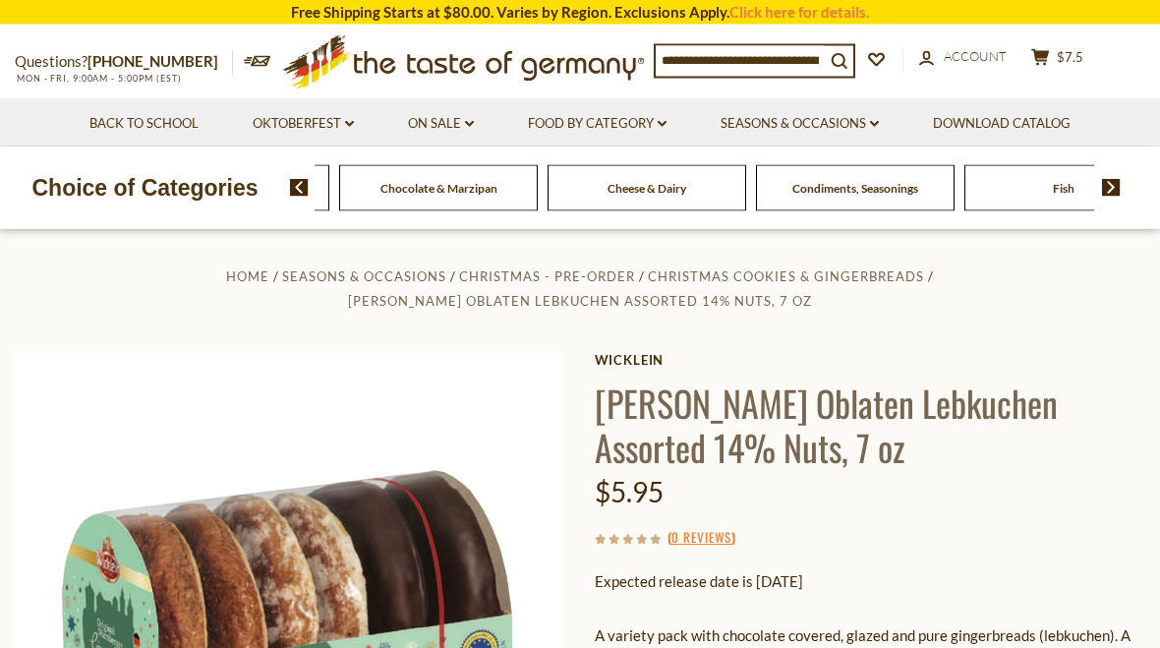
scroll to position [0, 0]
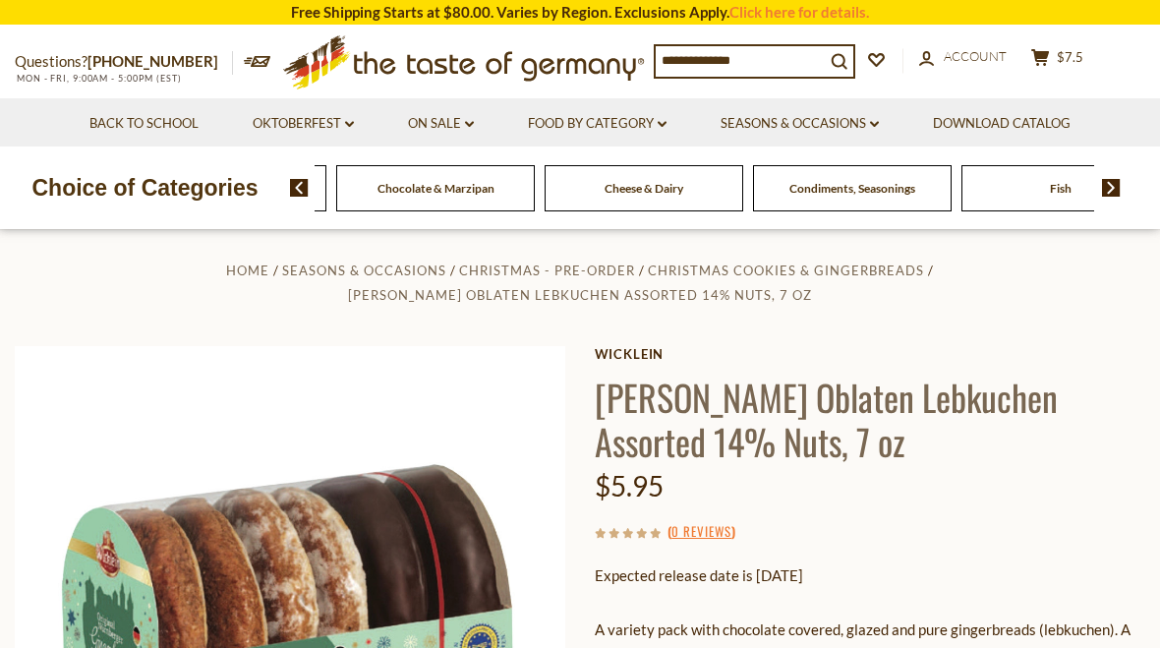
click at [750, 64] on input at bounding box center [740, 60] width 169 height 28
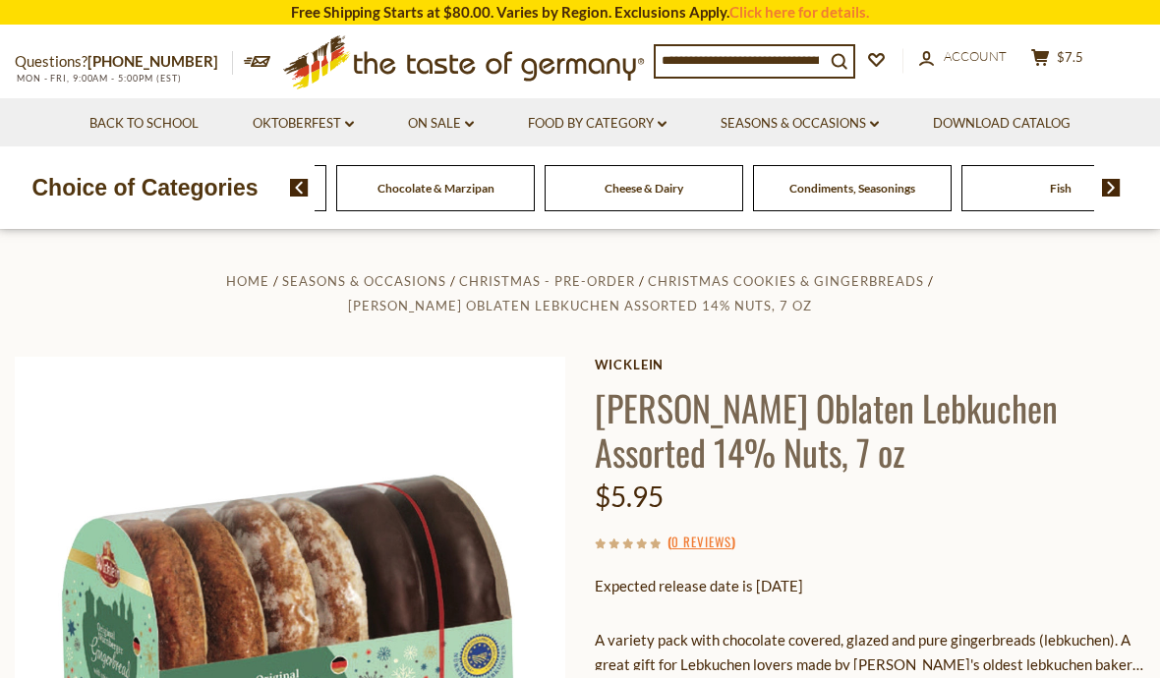
click at [816, 69] on input at bounding box center [740, 60] width 169 height 28
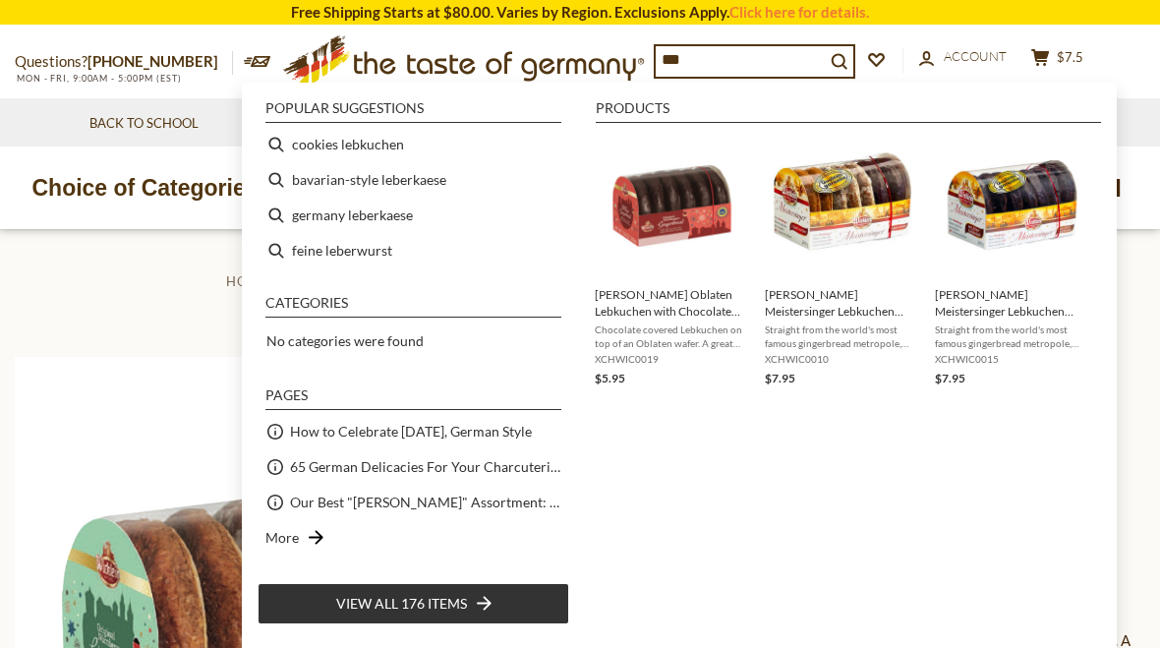
click at [432, 186] on li "bavarian-style leberkaese" at bounding box center [414, 179] width 312 height 35
type input "**********"
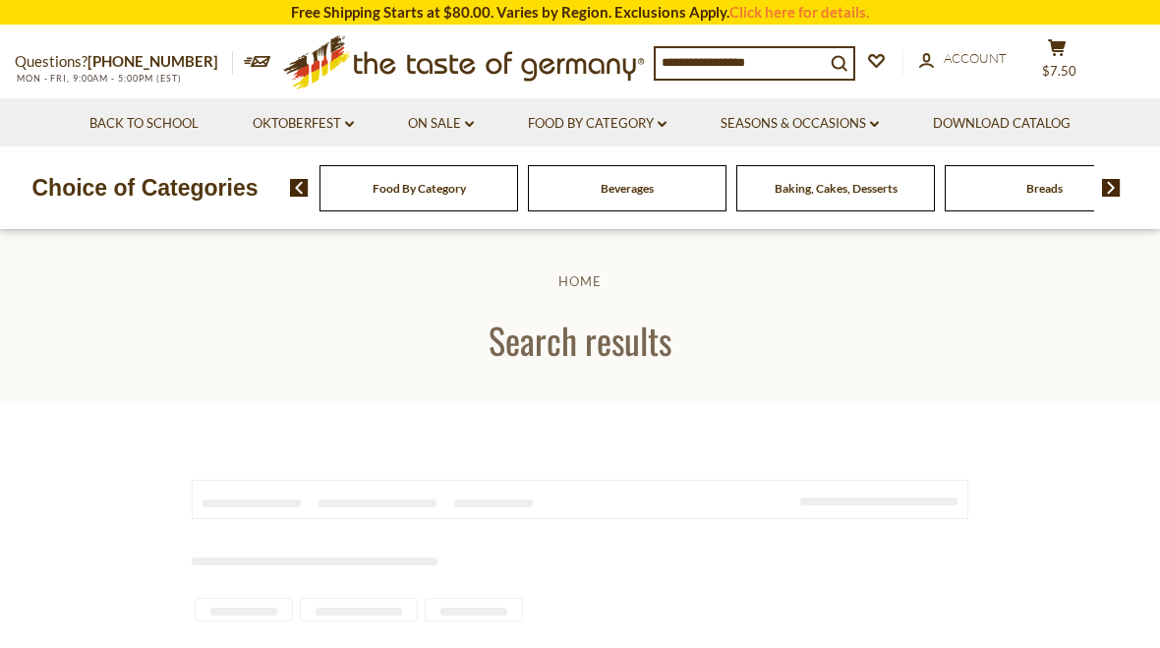
type input "**********"
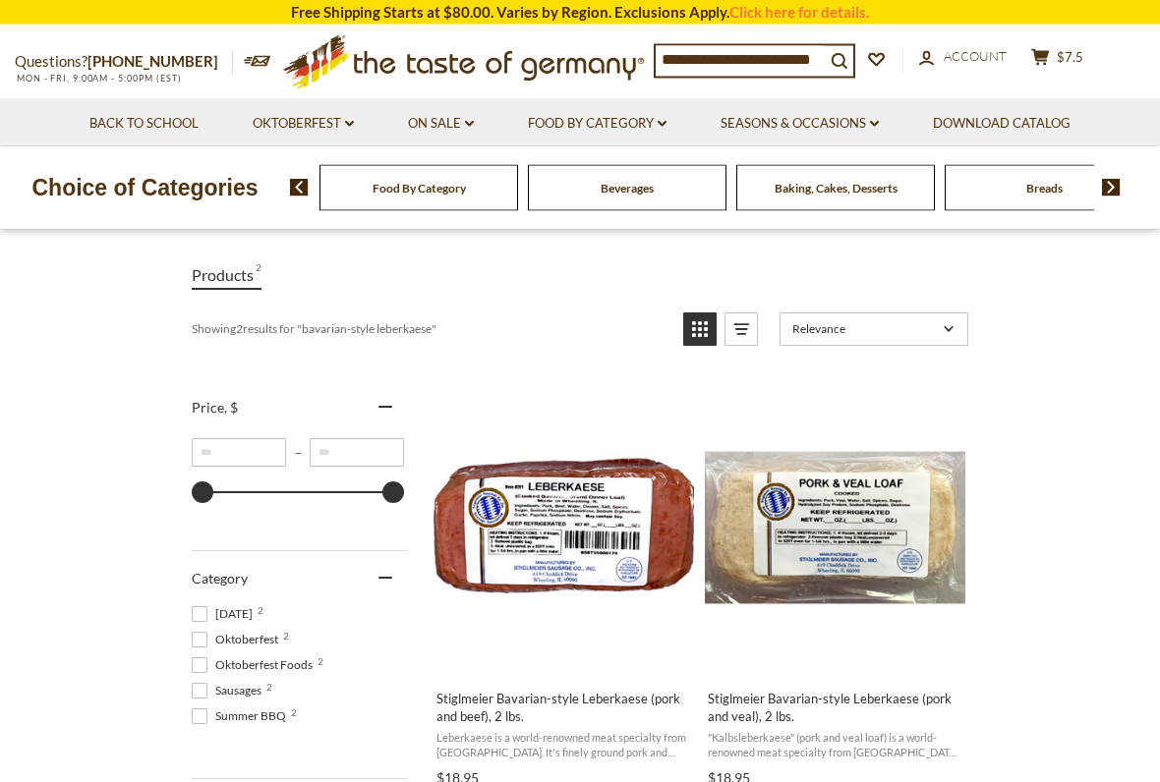
scroll to position [355, 0]
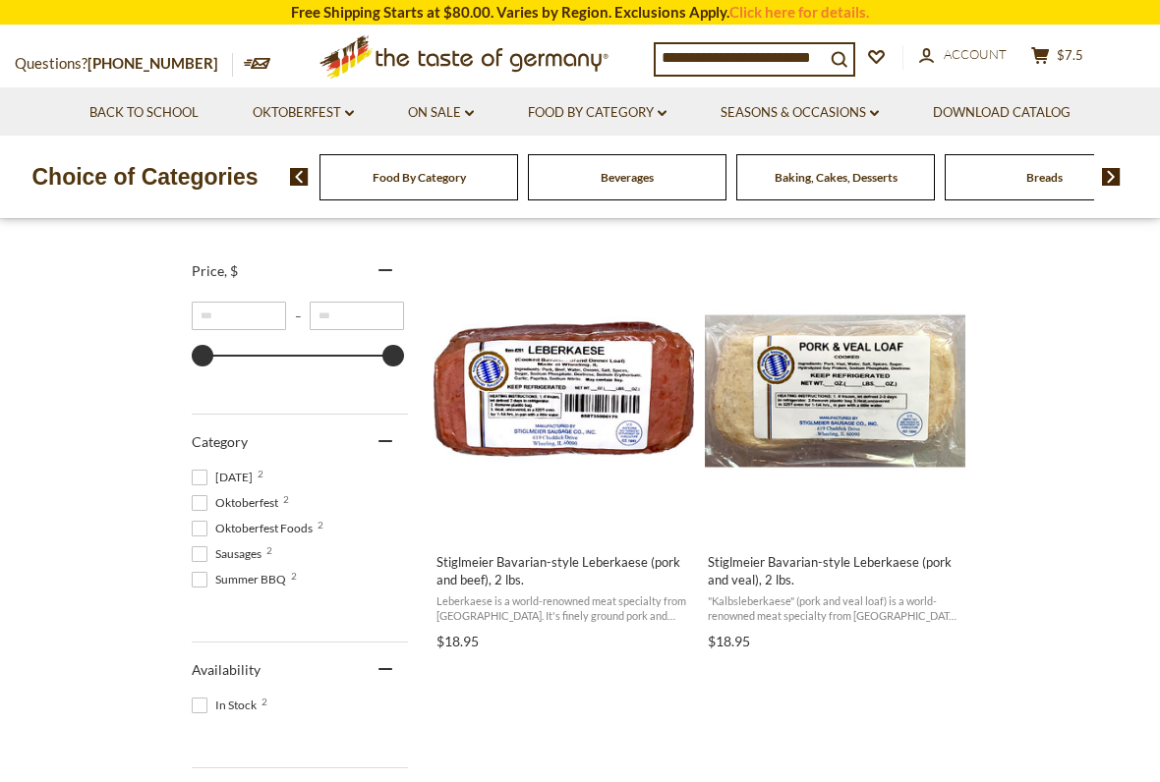
click at [1069, 351] on section "Products 2 Showing 2 results for " bavarian-style leberkaese " Relevance Releva…" at bounding box center [580, 659] width 1160 height 1227
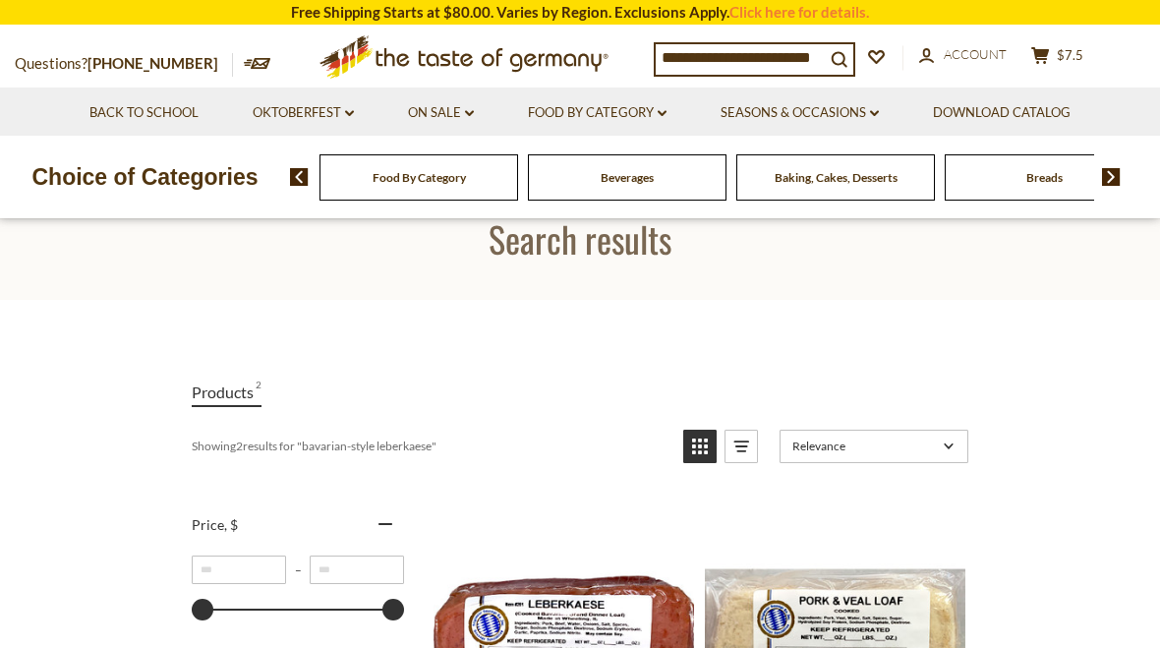
scroll to position [0, 0]
